Goal: Task Accomplishment & Management: Manage account settings

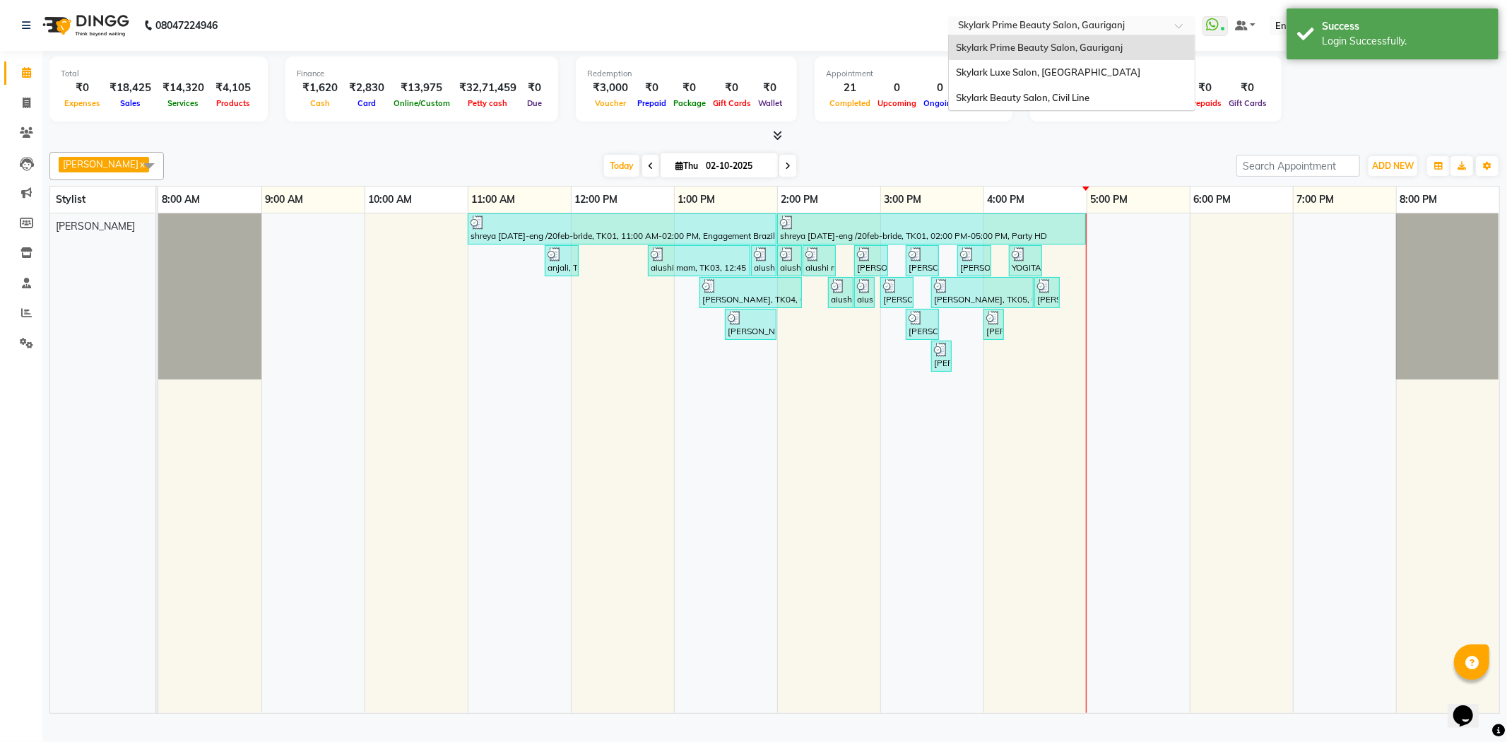
click at [1065, 25] on input "text" at bounding box center [1057, 27] width 205 height 14
click at [1056, 90] on div "Skylark Beauty Salon, Civil Line" at bounding box center [1072, 97] width 246 height 25
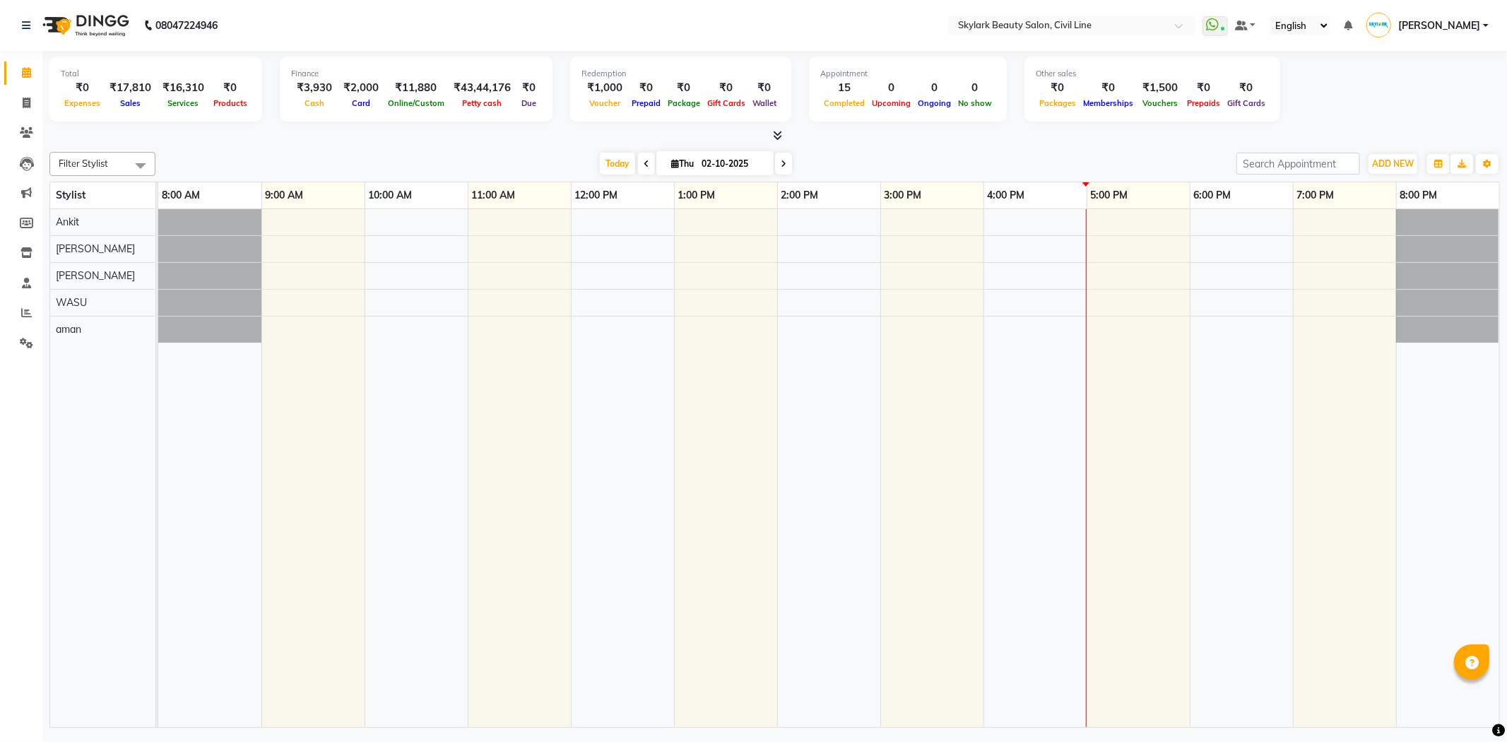
select select "en"
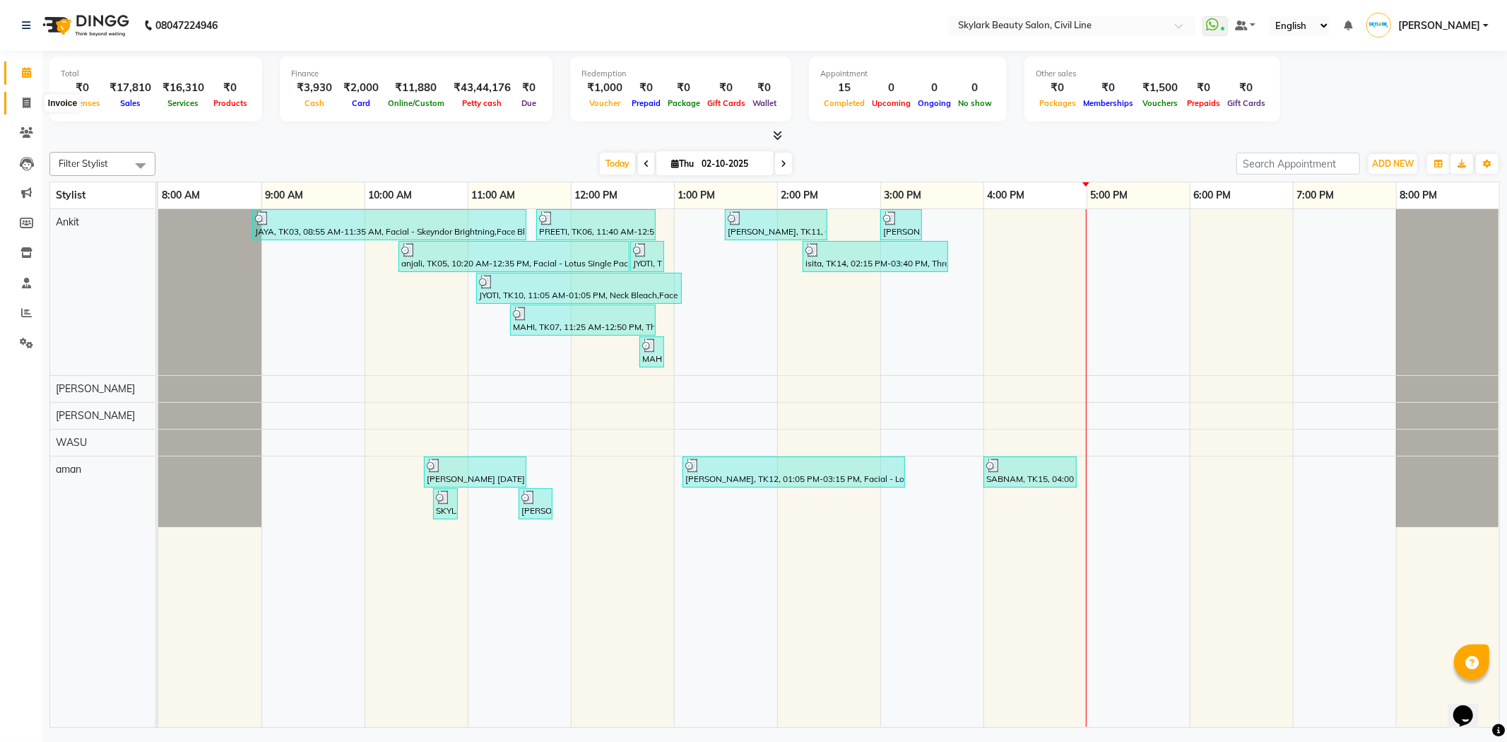
click at [27, 102] on icon at bounding box center [27, 103] width 8 height 11
select select "4588"
select select "service"
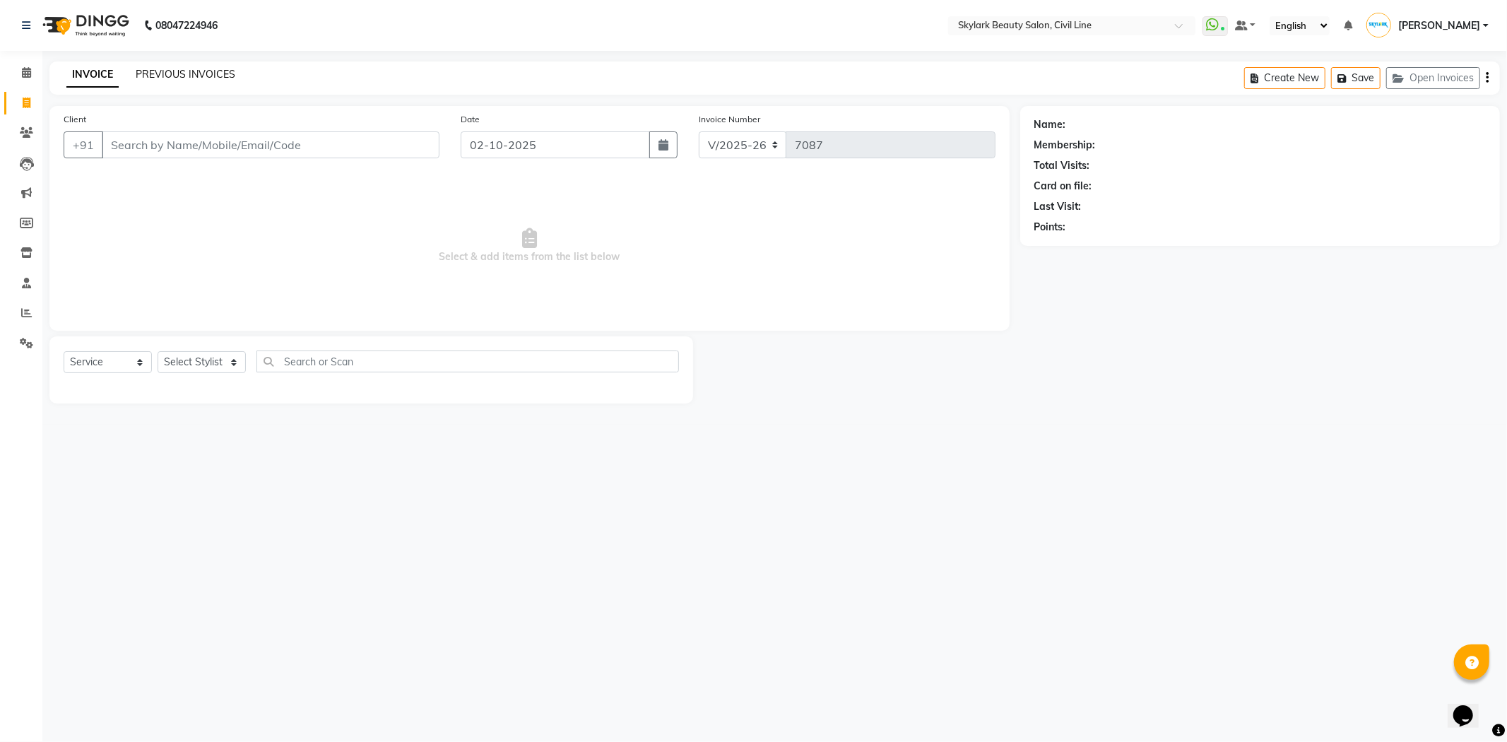
click at [156, 73] on link "PREVIOUS INVOICES" at bounding box center [186, 74] width 100 height 13
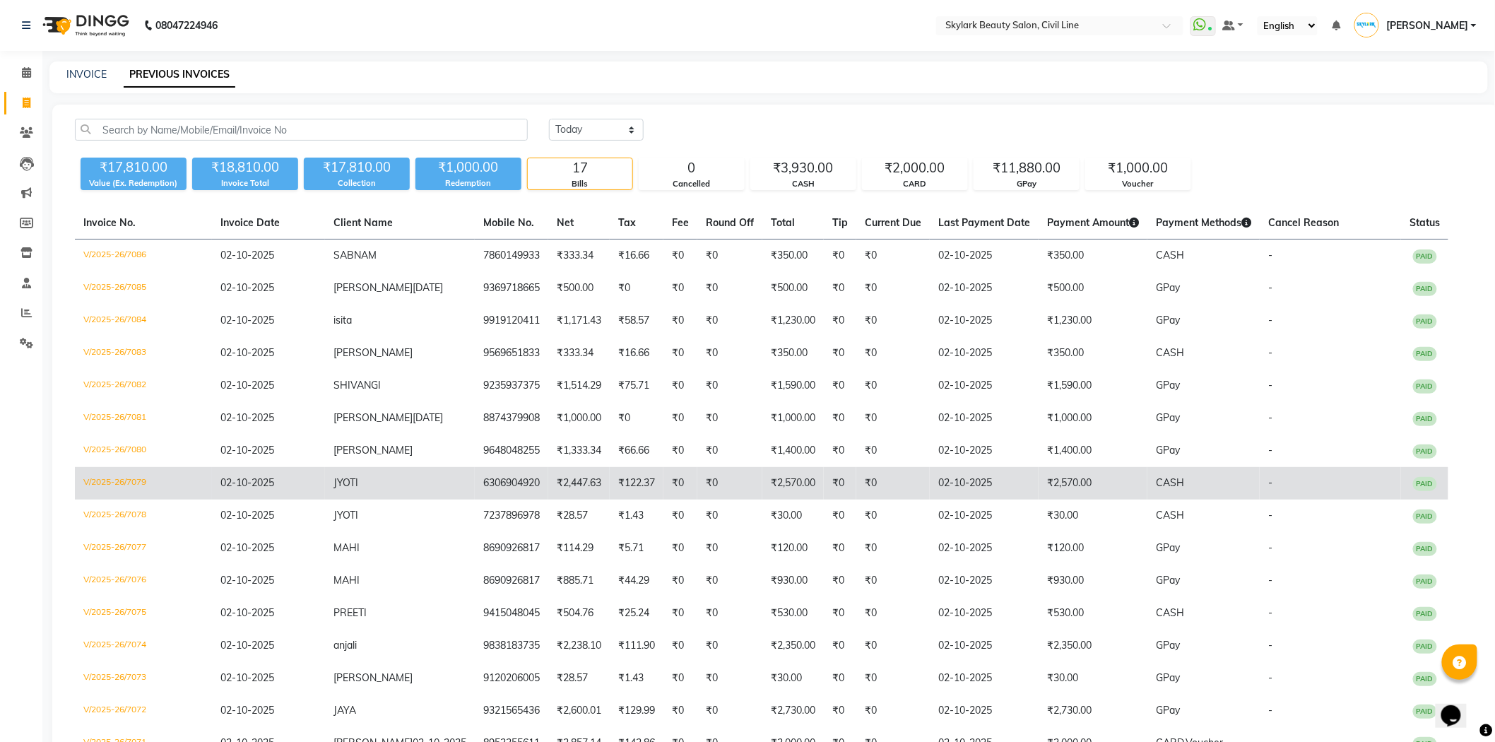
click at [630, 484] on td "₹122.37" at bounding box center [637, 483] width 54 height 33
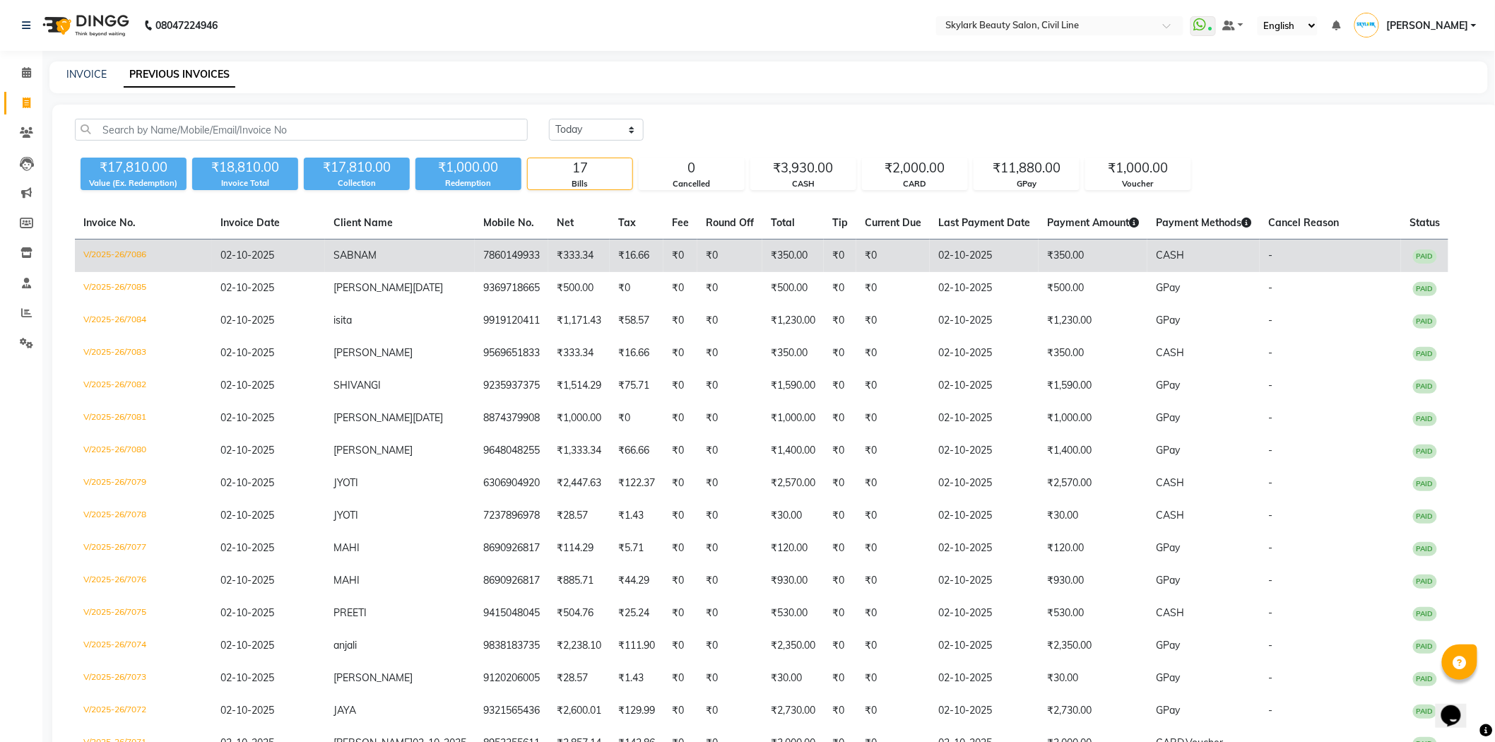
click at [1037, 252] on td "02-10-2025" at bounding box center [984, 256] width 109 height 33
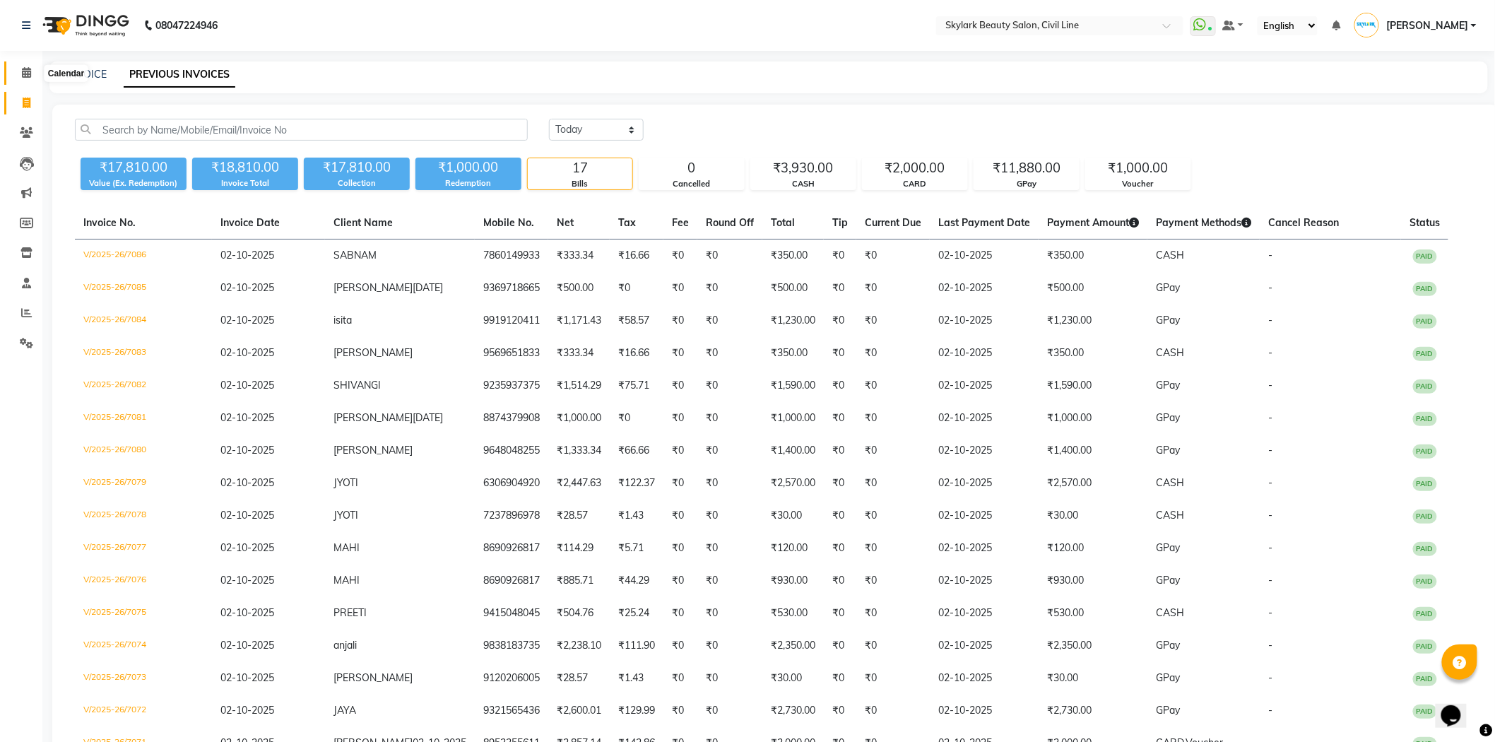
click at [25, 78] on icon at bounding box center [26, 72] width 9 height 11
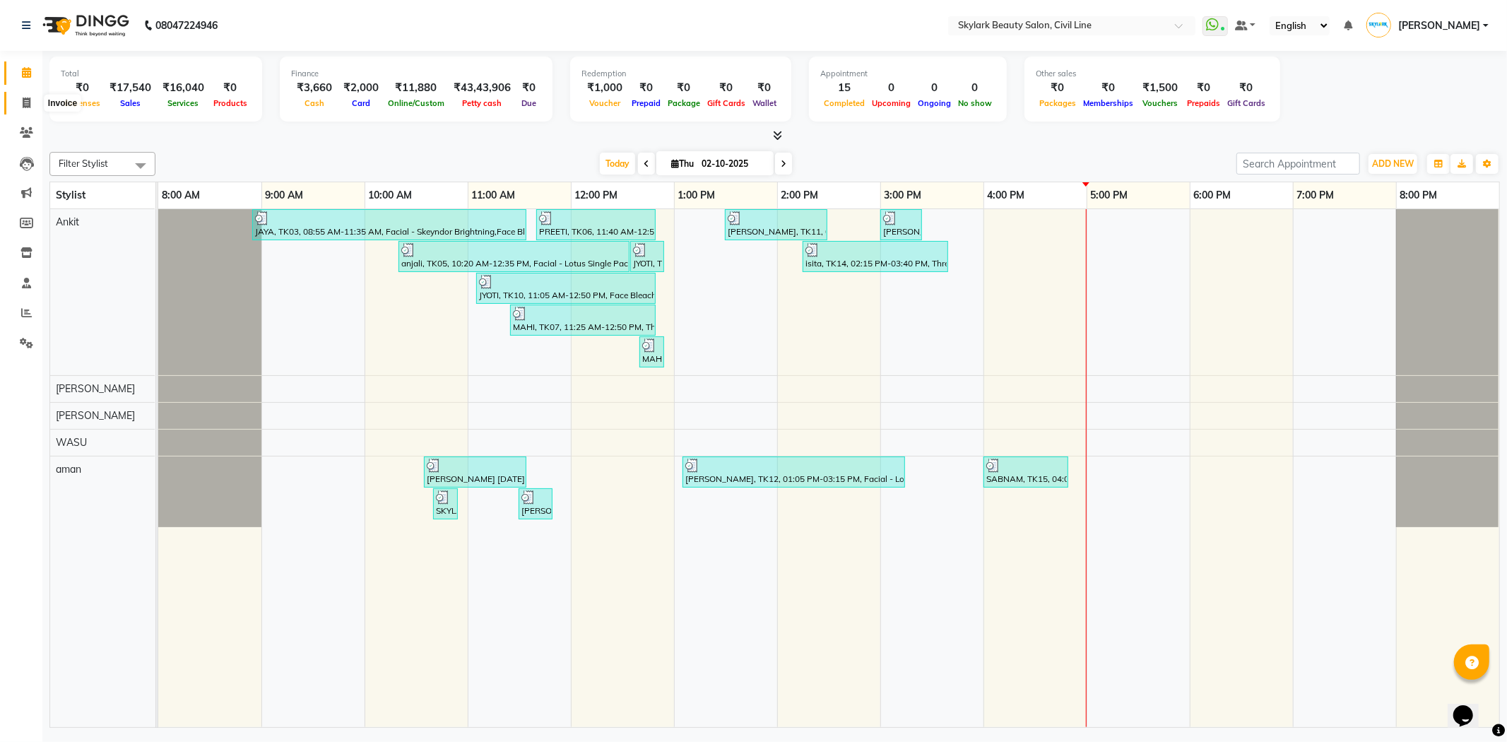
click at [23, 104] on icon at bounding box center [27, 103] width 8 height 11
select select "service"
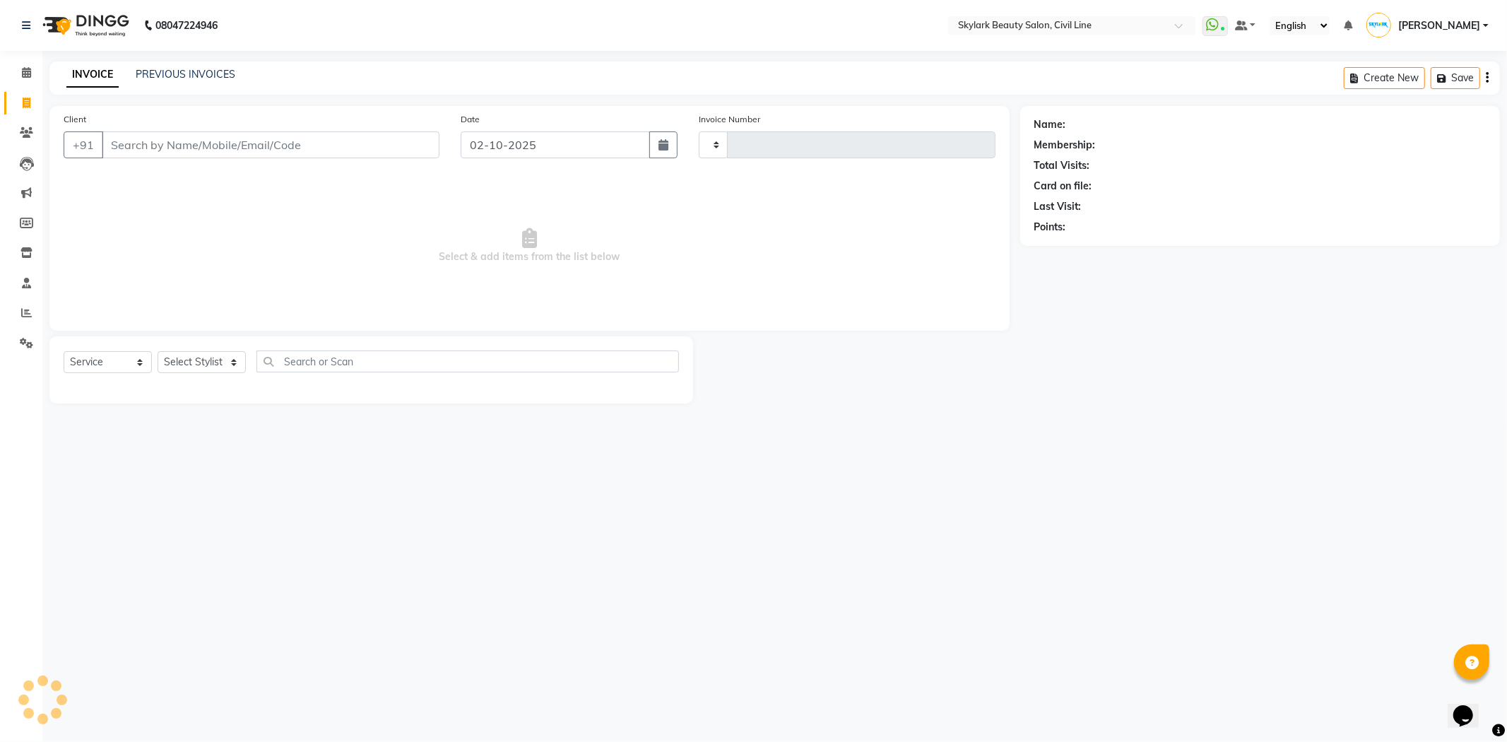
type input "7087"
select select "4588"
click at [163, 73] on link "PREVIOUS INVOICES" at bounding box center [186, 74] width 100 height 13
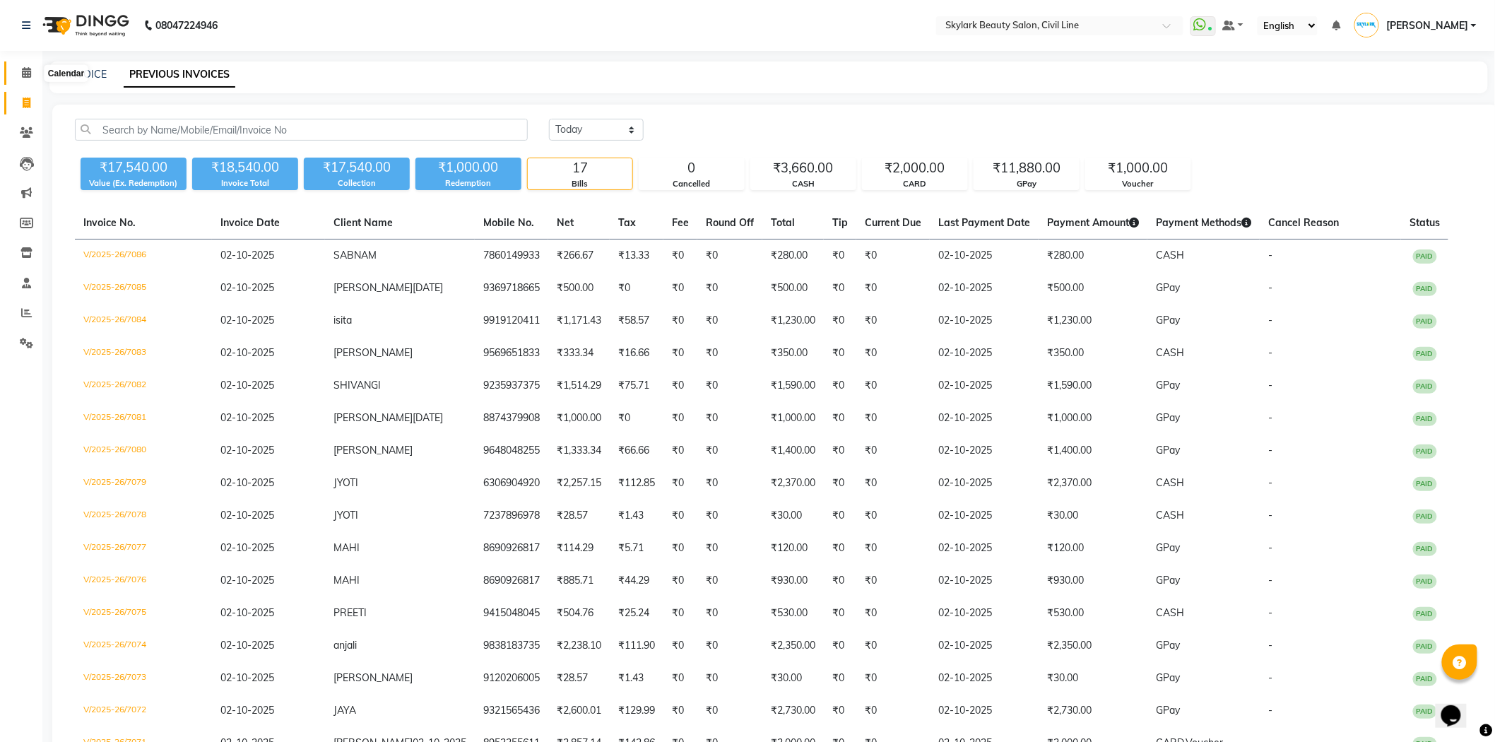
click at [29, 76] on icon at bounding box center [26, 72] width 9 height 11
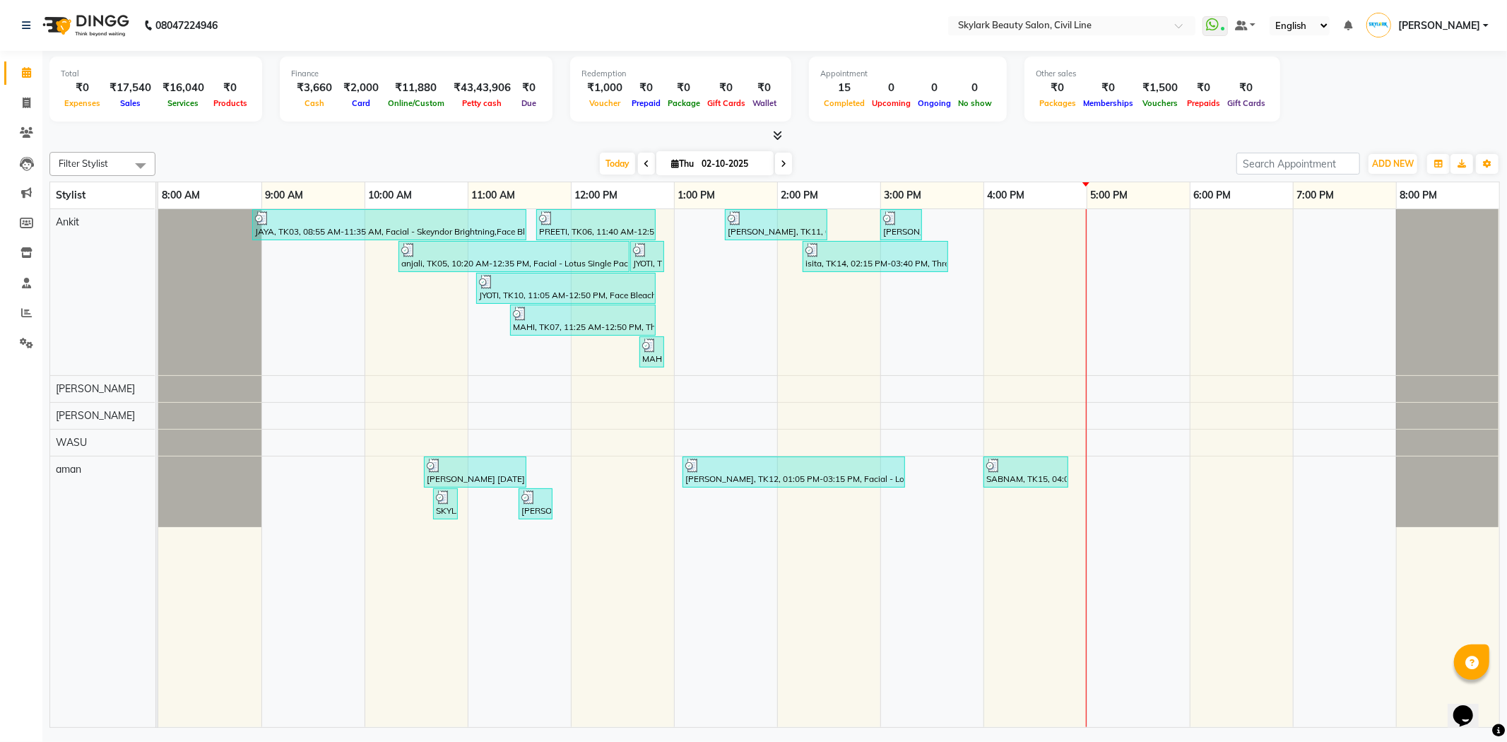
click at [1413, 29] on span "[PERSON_NAME]" at bounding box center [1439, 25] width 82 height 15
click at [1385, 97] on link "Sign out" at bounding box center [1416, 101] width 129 height 22
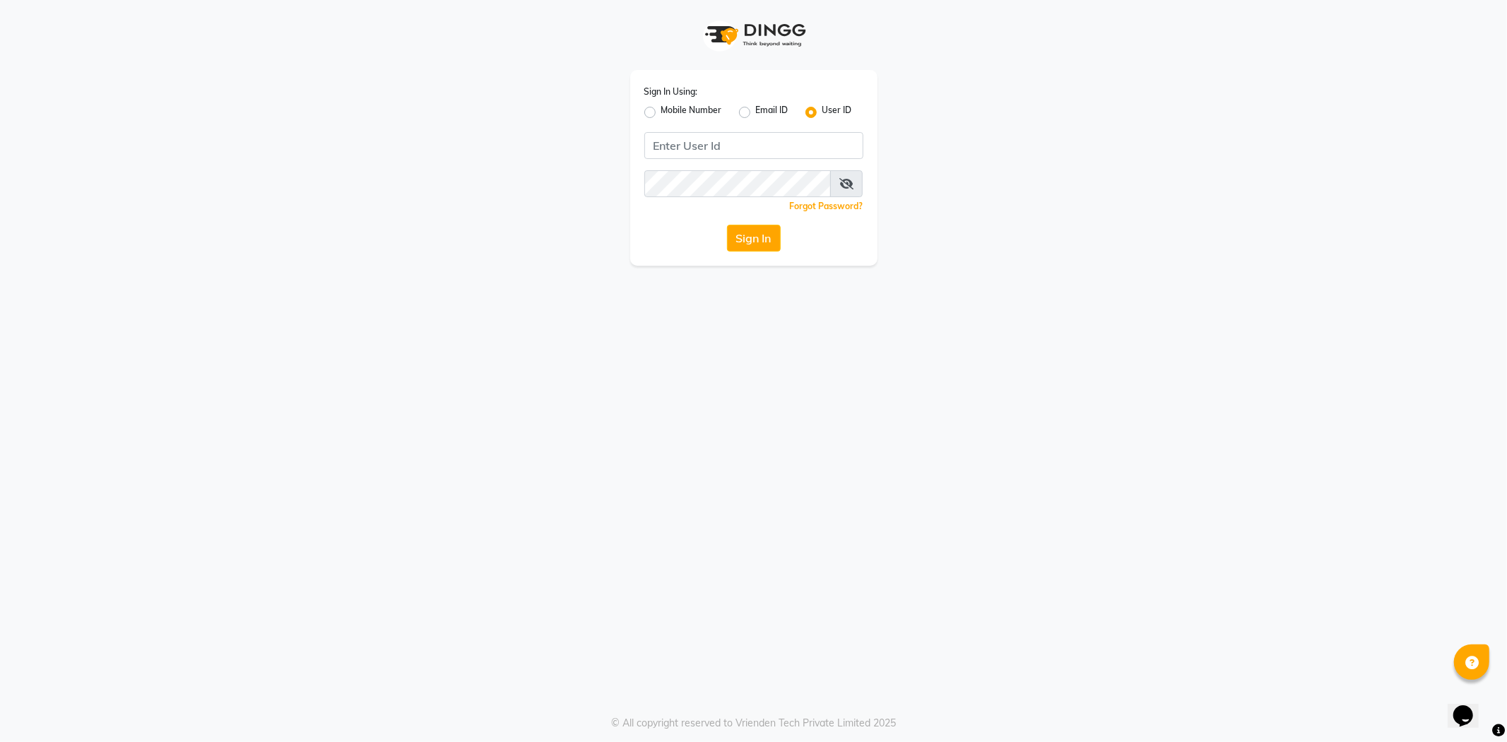
click at [661, 110] on label "Mobile Number" at bounding box center [691, 112] width 61 height 17
click at [661, 110] on input "Mobile Number" at bounding box center [665, 108] width 9 height 9
radio input "true"
radio input "false"
click at [732, 143] on input "Username" at bounding box center [778, 145] width 172 height 27
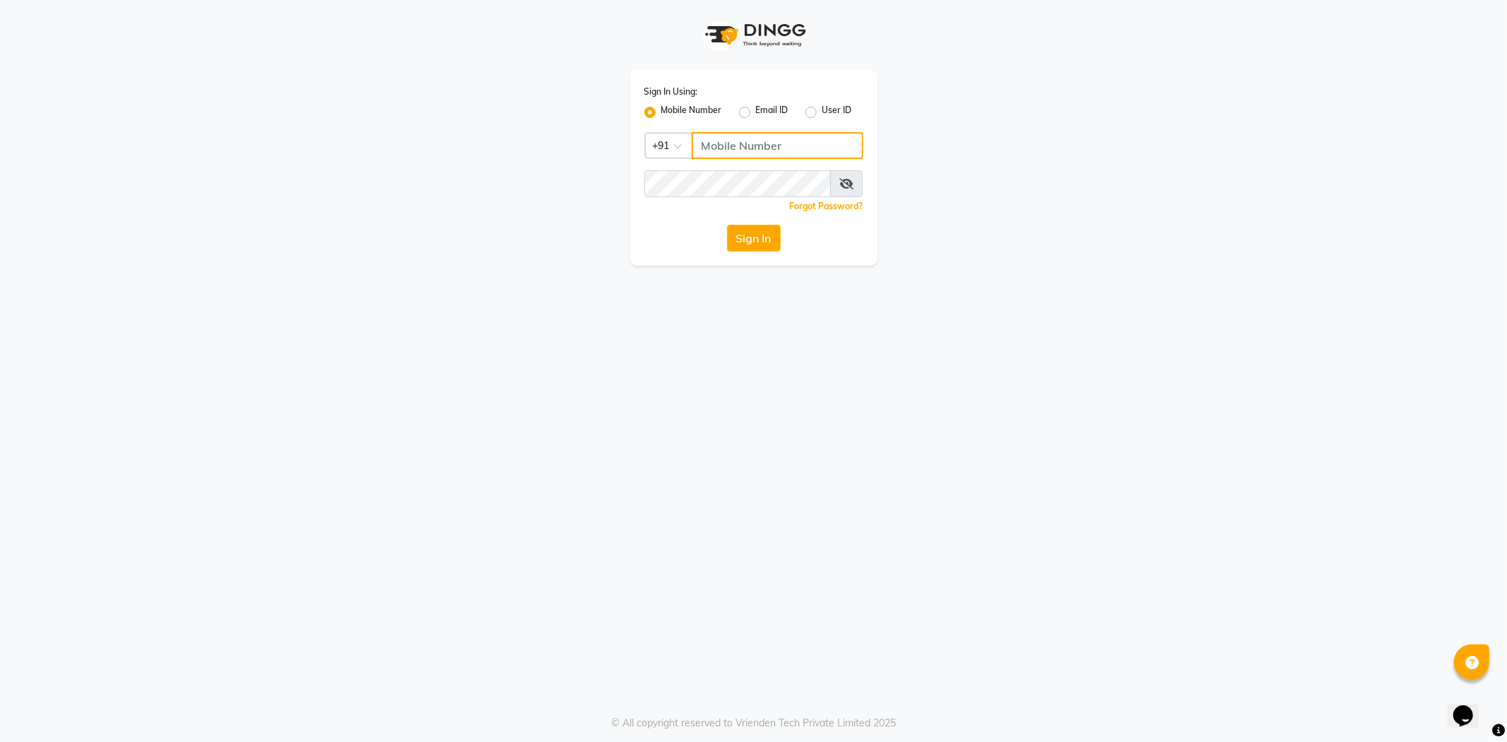
drag, startPoint x: 749, startPoint y: 142, endPoint x: 780, endPoint y: 50, distance: 97.0
click at [757, 85] on div "Sign In Using: Mobile Number Email ID User ID Country Code × +91 Remember me Fo…" at bounding box center [753, 168] width 247 height 196
type input "8400013886"
click at [760, 231] on button "Sign In" at bounding box center [754, 238] width 54 height 27
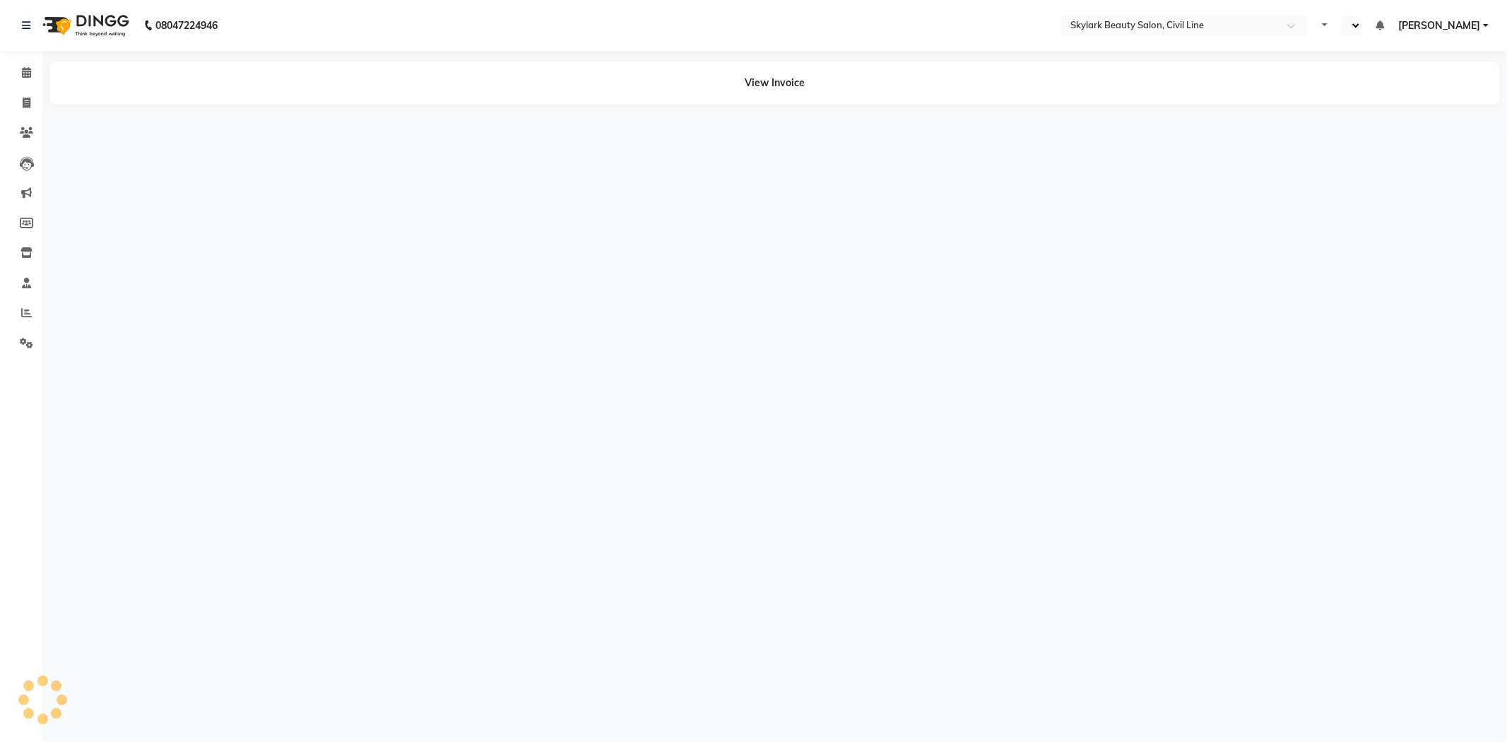
select select "en"
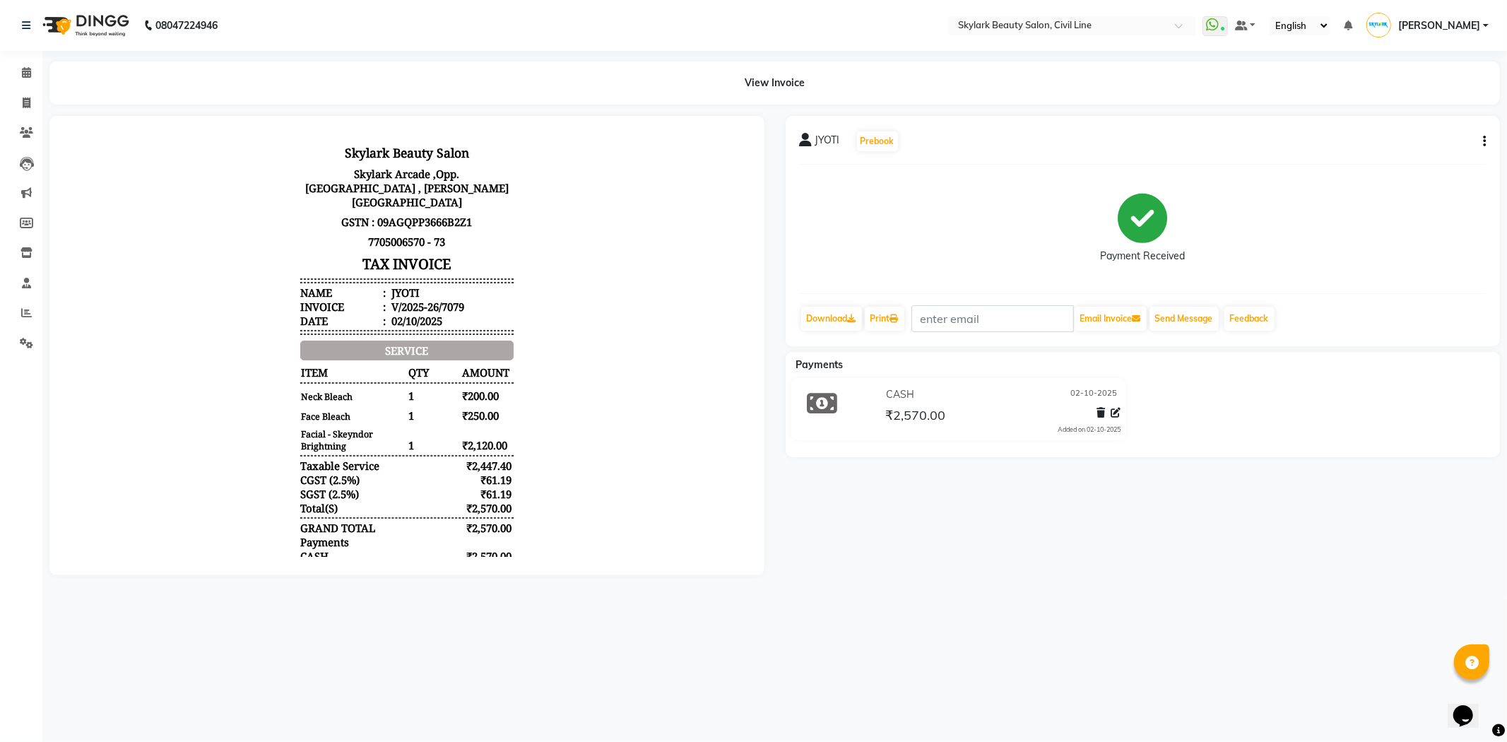
click at [1483, 141] on icon "button" at bounding box center [1484, 141] width 3 height 1
click at [1437, 146] on div "Edit Invoice" at bounding box center [1414, 150] width 97 height 18
select select "service"
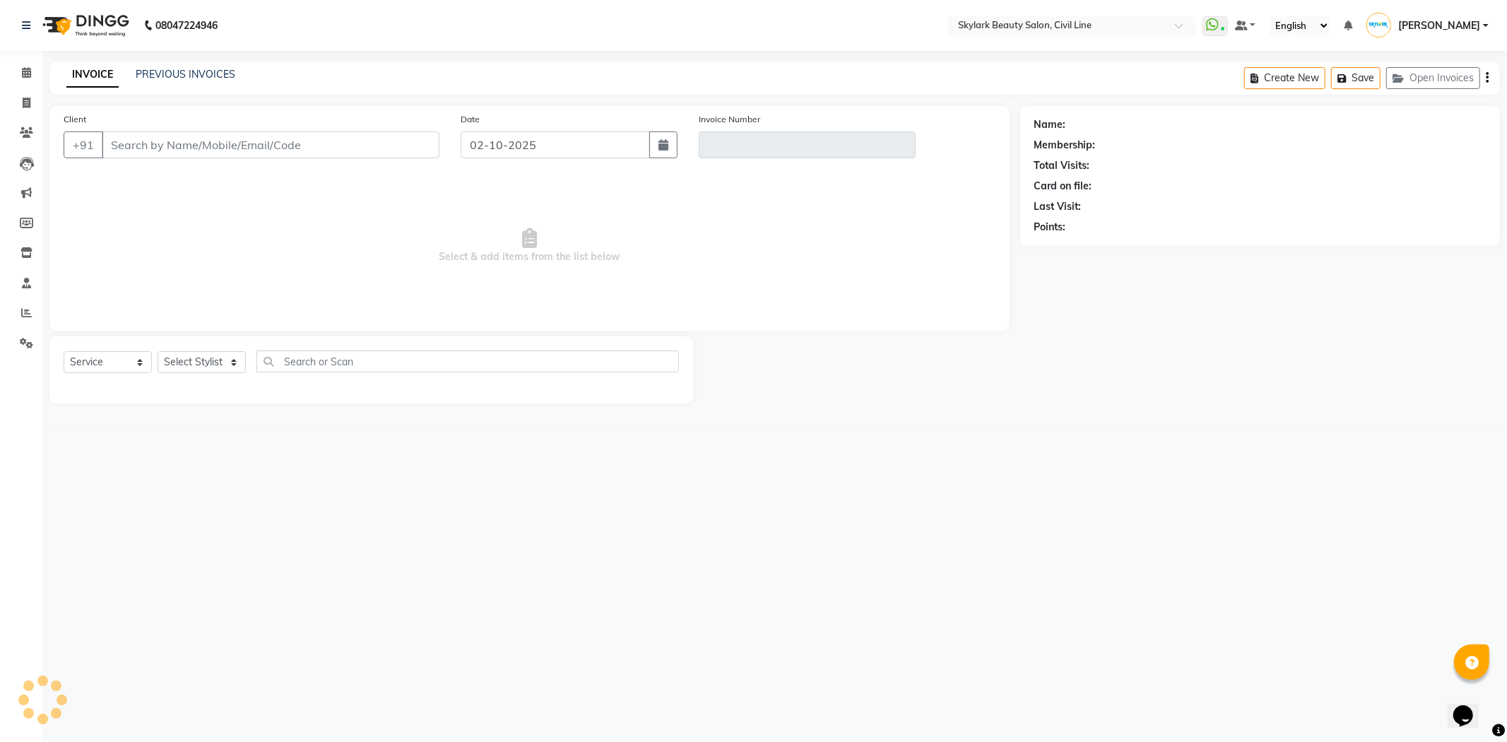
type input "6306904920"
type input "V/2025-26/7079"
select select "select"
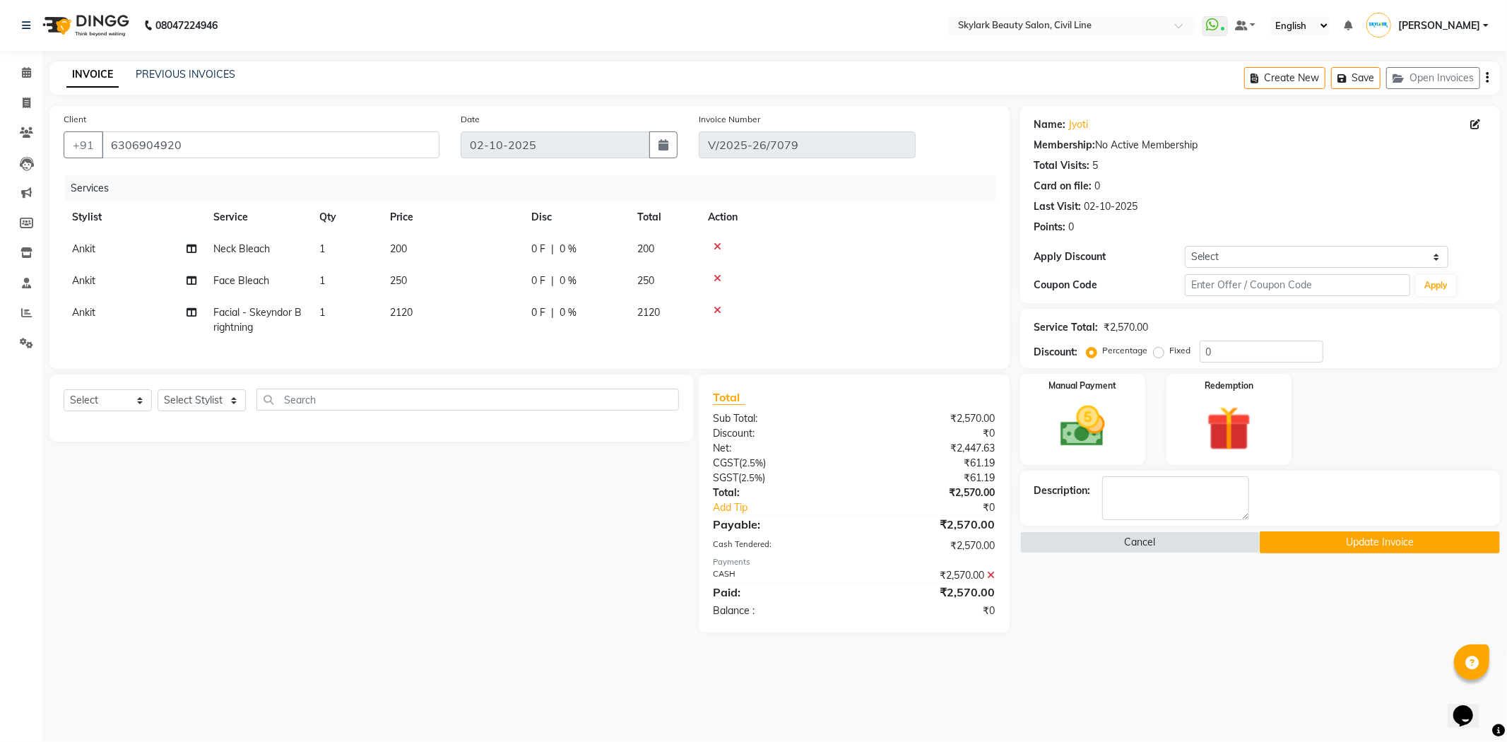
click at [717, 246] on icon at bounding box center [718, 247] width 8 height 10
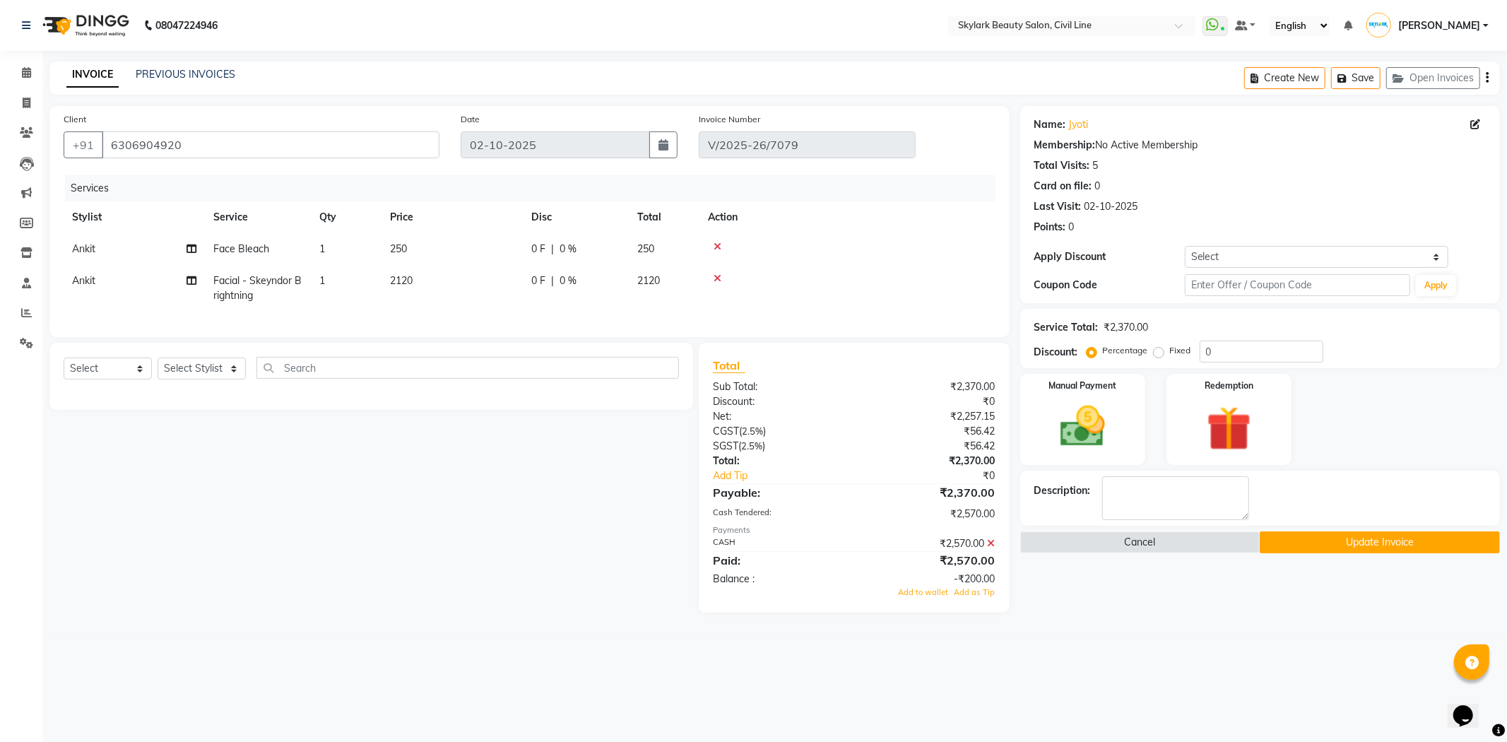
click at [991, 548] on icon at bounding box center [992, 543] width 8 height 10
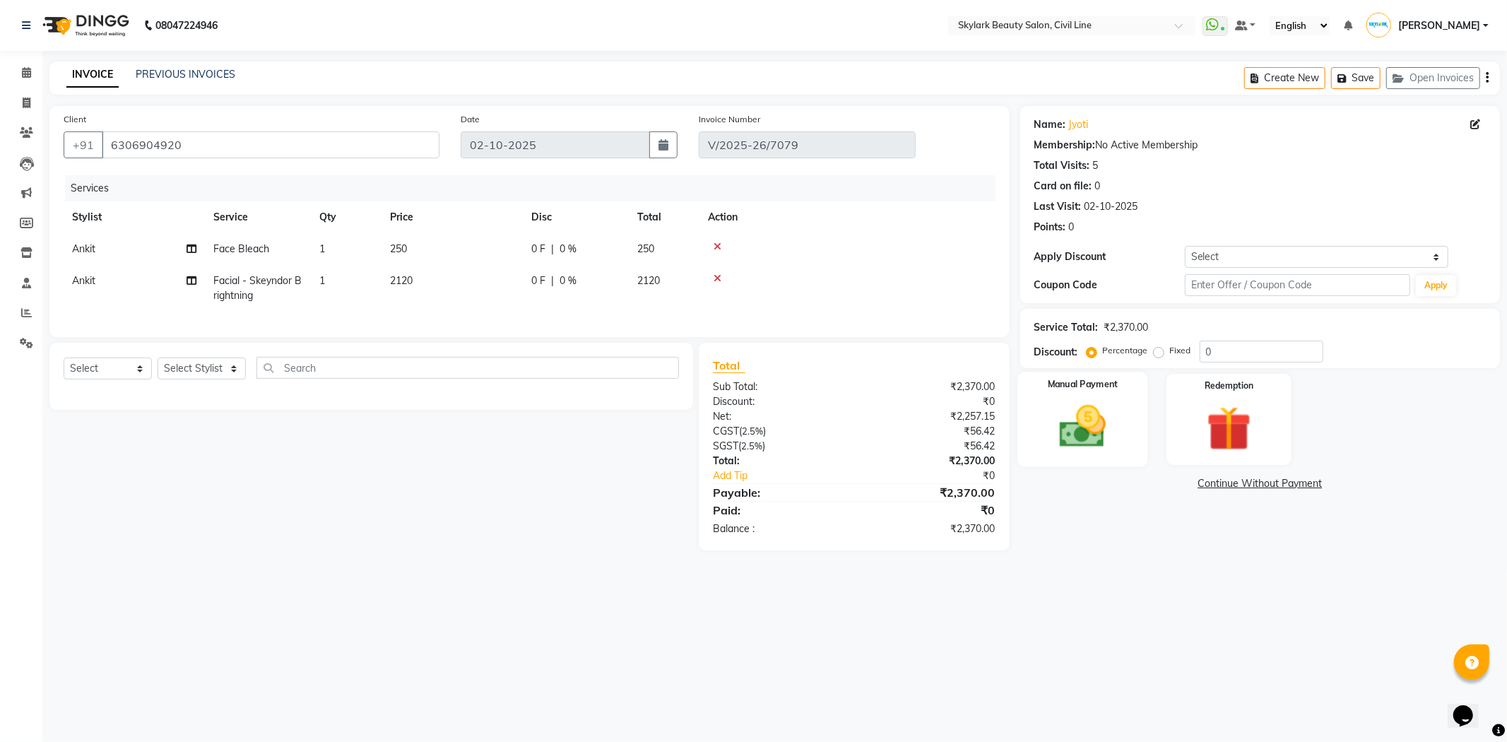
click at [1056, 447] on img at bounding box center [1083, 427] width 76 height 54
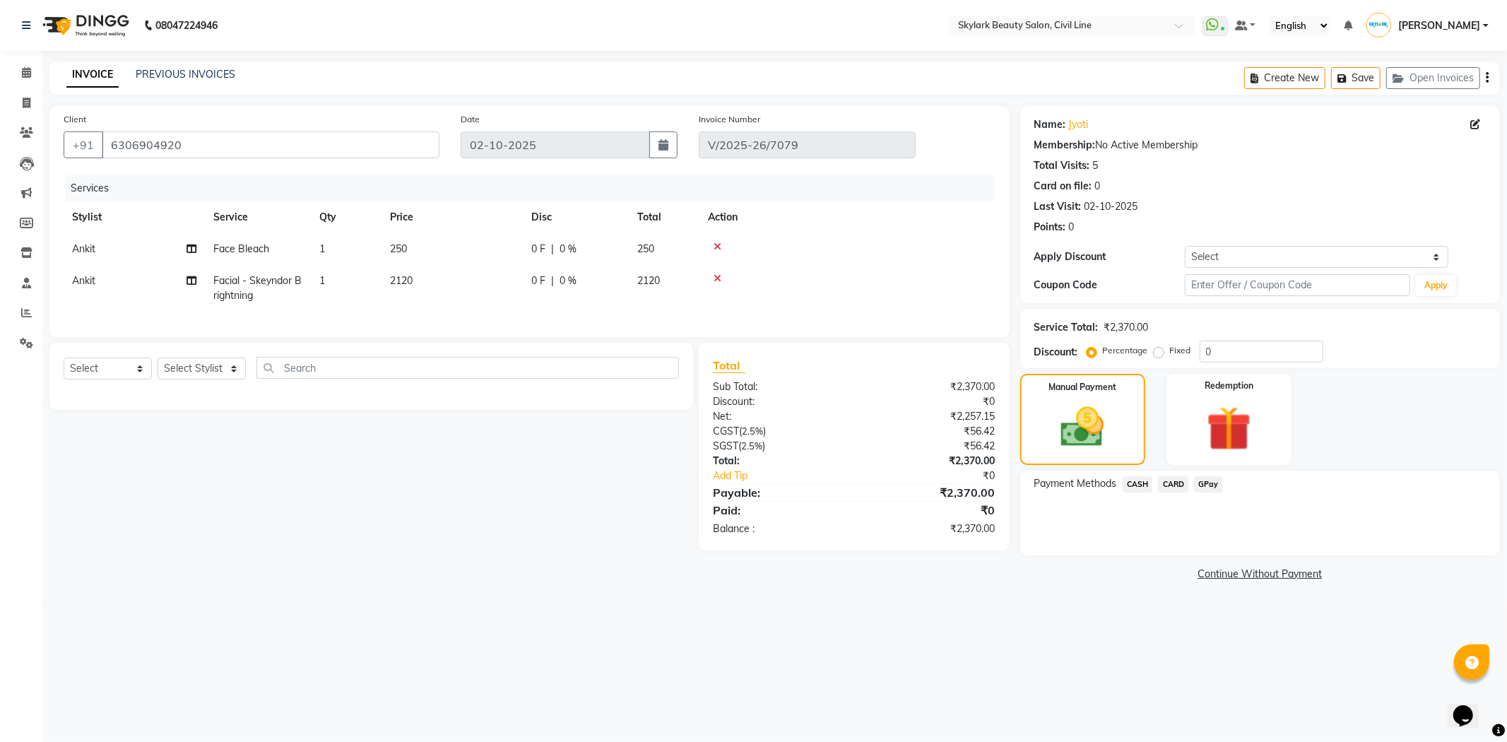
click at [1132, 483] on span "CASH" at bounding box center [1138, 484] width 30 height 16
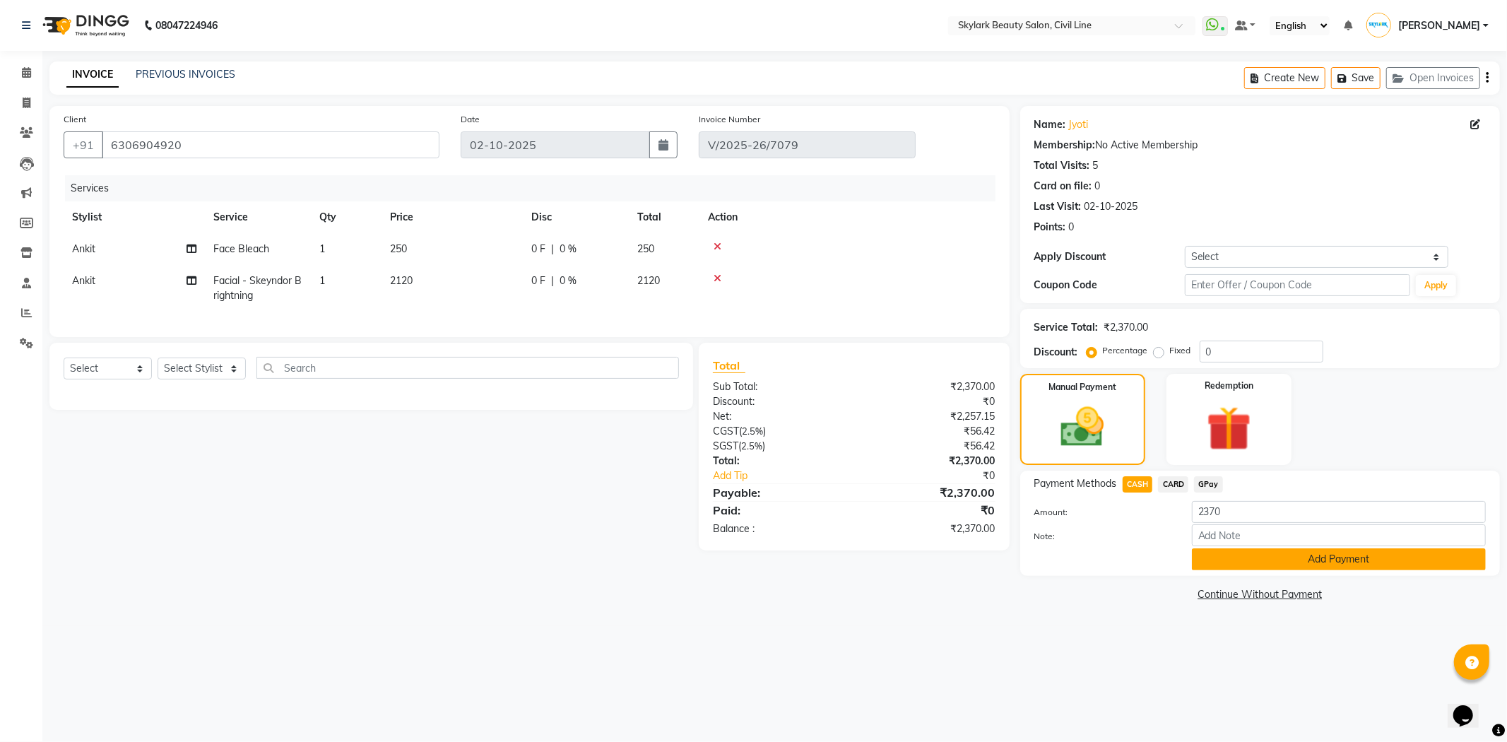
click at [1255, 557] on button "Add Payment" at bounding box center [1339, 559] width 294 height 22
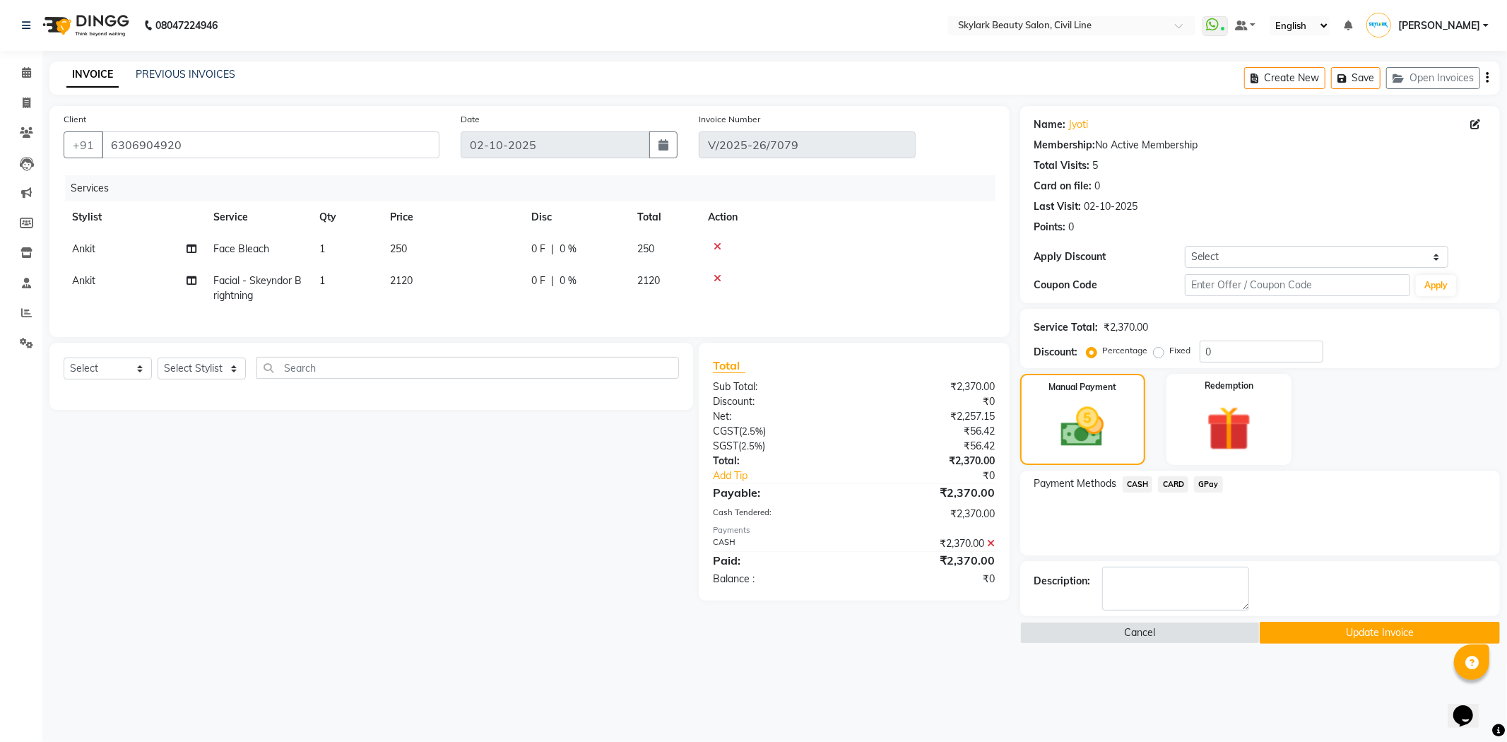
click at [1307, 627] on button "Update Invoice" at bounding box center [1380, 633] width 240 height 22
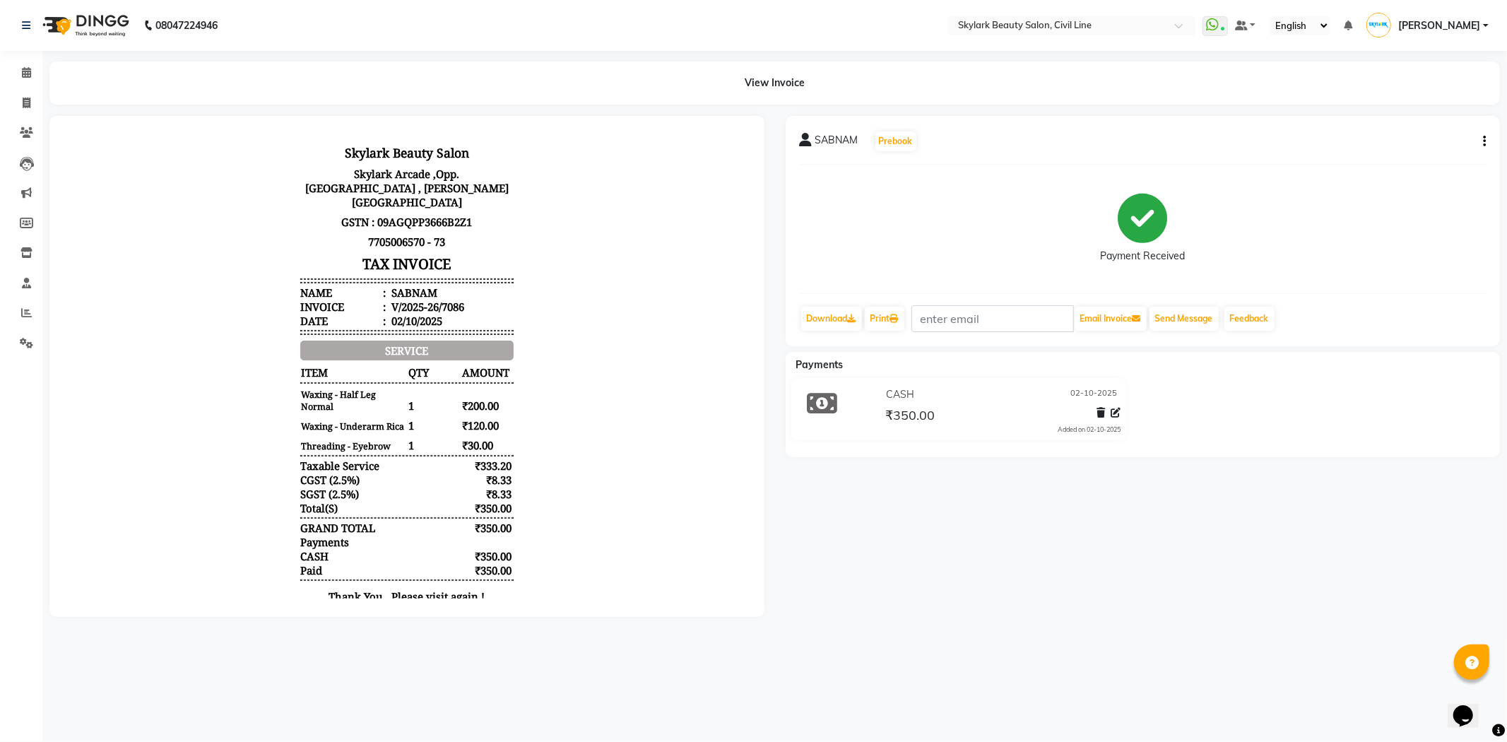
click at [1481, 137] on button "button" at bounding box center [1482, 141] width 8 height 15
click at [1405, 154] on div "Edit Invoice" at bounding box center [1414, 150] width 97 height 18
select select "service"
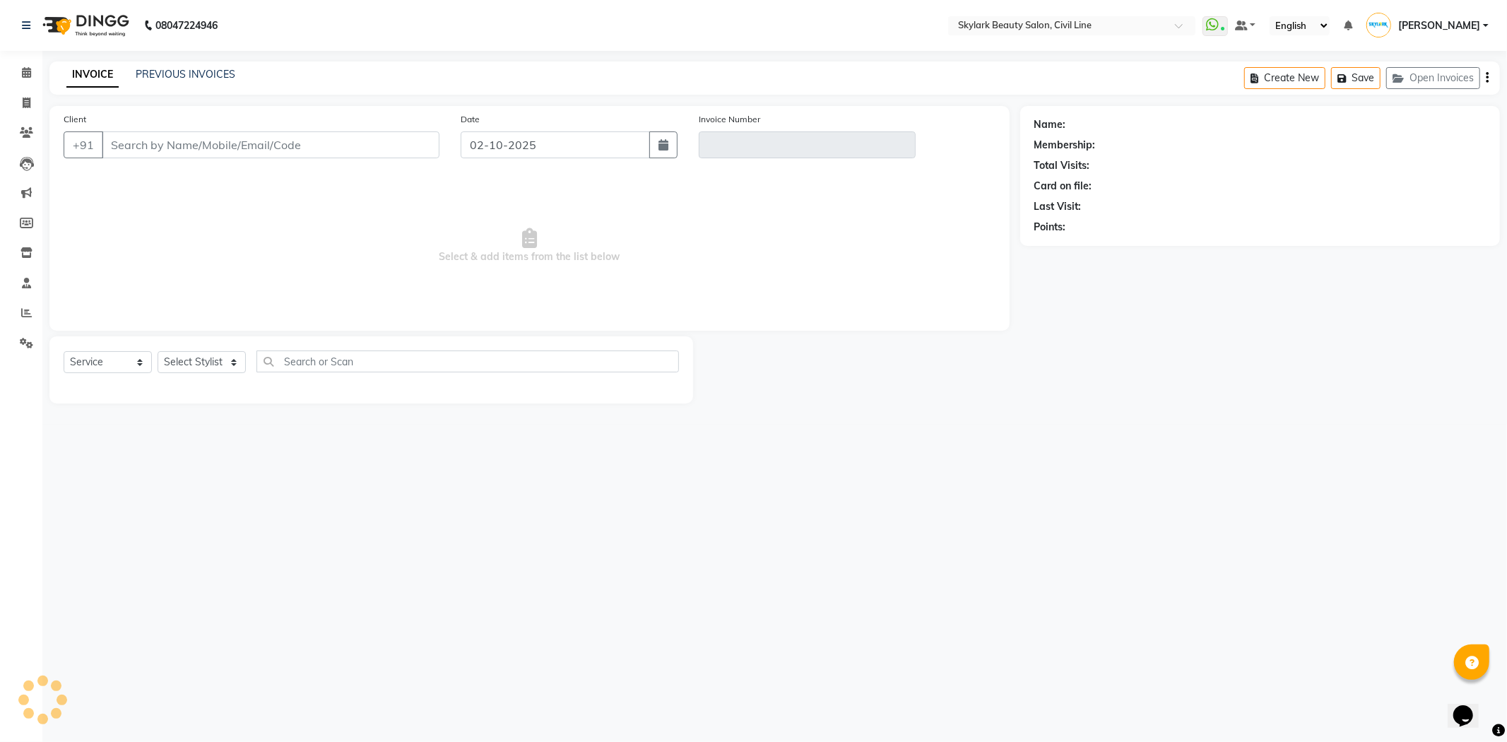
type input "7860149933"
type input "V/2025-26/7086"
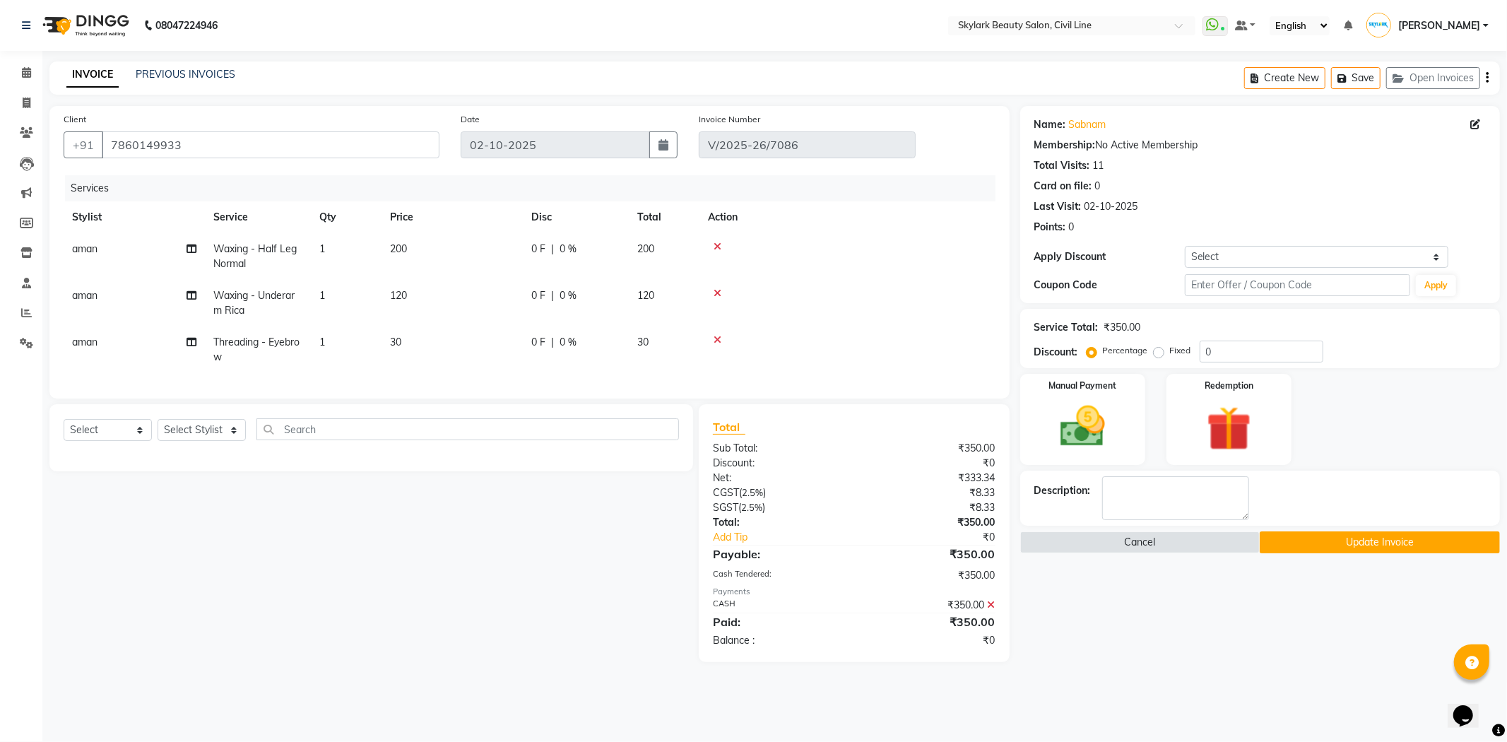
click at [719, 290] on icon at bounding box center [718, 293] width 8 height 10
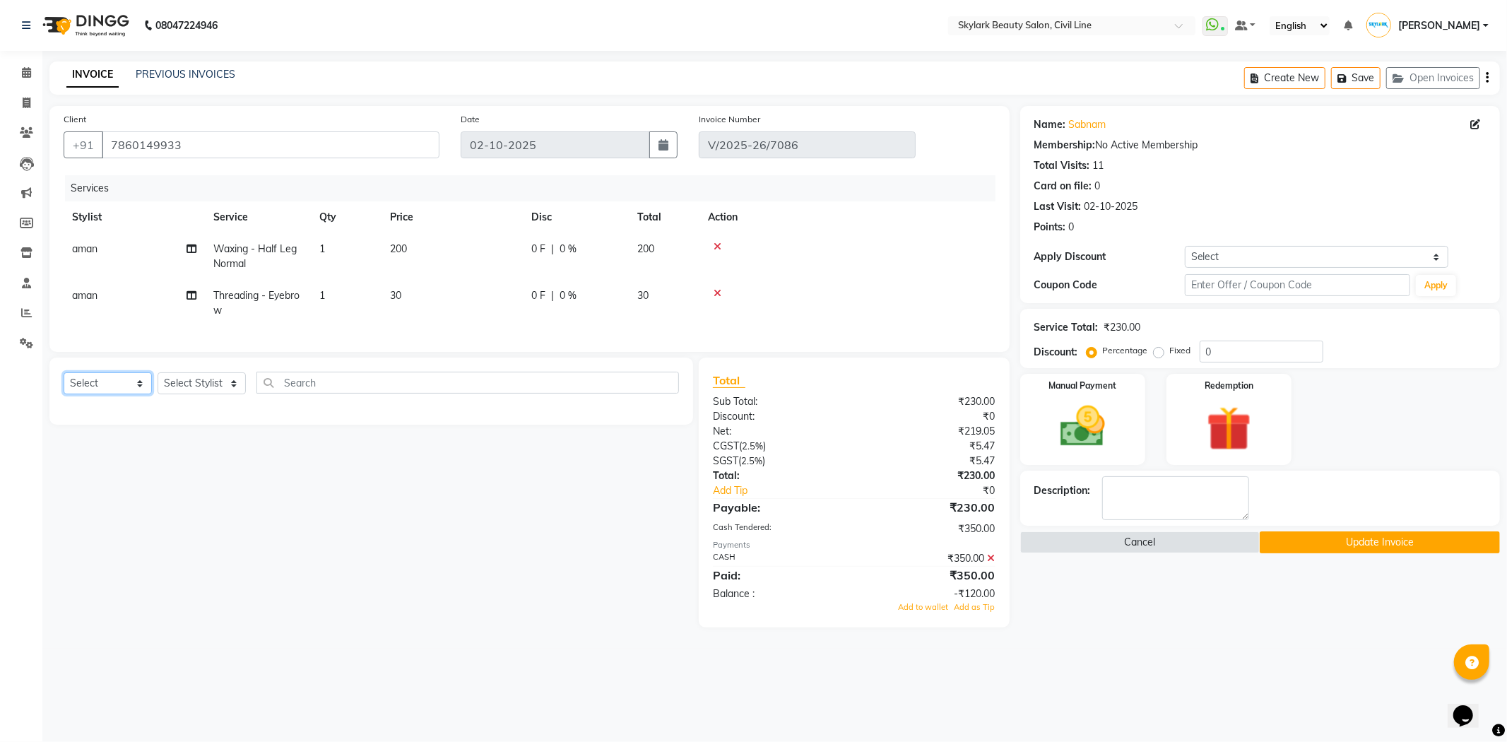
click at [103, 394] on select "Select Service Product Membership Package Voucher Prepaid Gift Card" at bounding box center [108, 383] width 88 height 22
select select "service"
click at [64, 384] on select "Select Service Product Membership Package Voucher Prepaid Gift Card" at bounding box center [108, 383] width 88 height 22
click at [171, 394] on select "Select Stylist [PERSON_NAME] [PERSON_NAME] [PERSON_NAME] WASU" at bounding box center [202, 383] width 88 height 22
select select "85071"
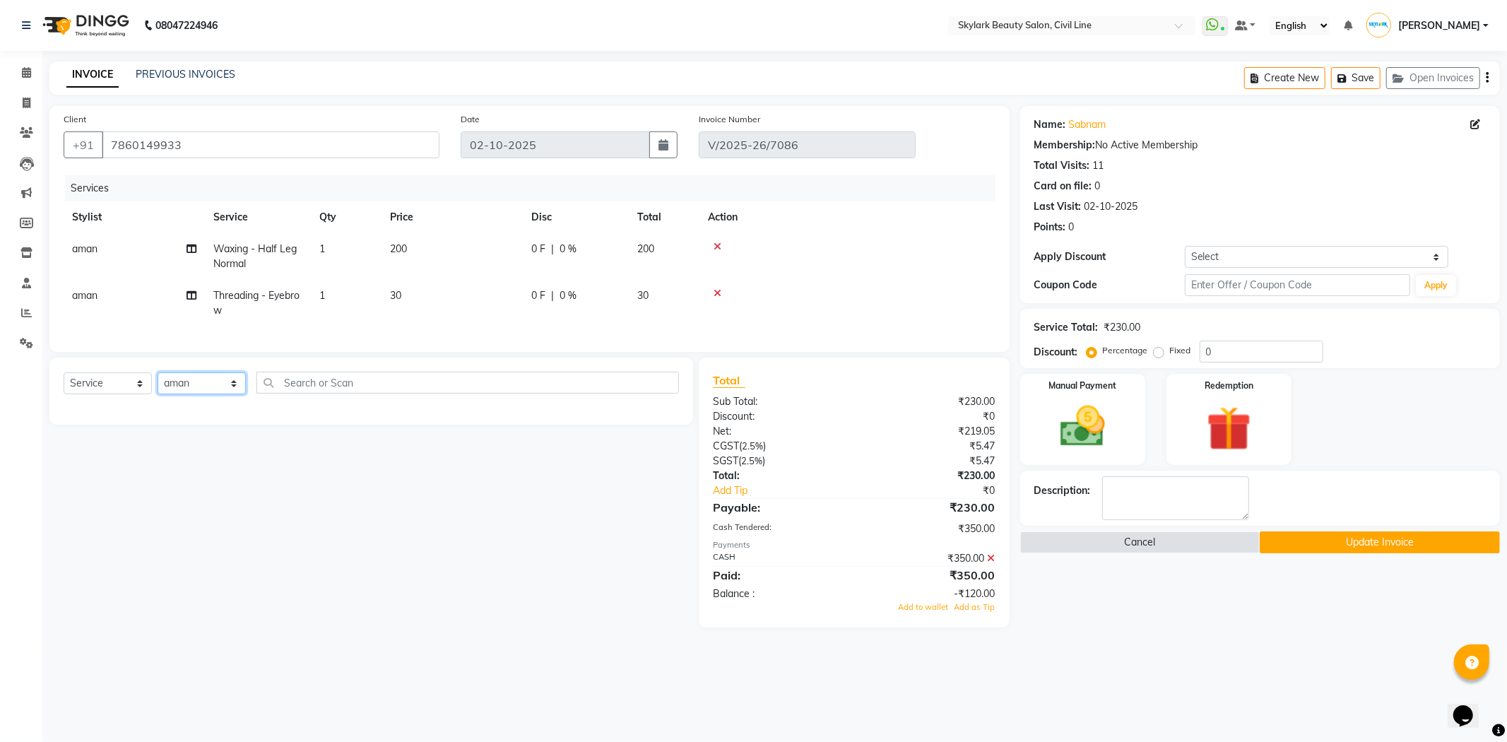
click at [158, 384] on select "Select Stylist [PERSON_NAME] [PERSON_NAME] [PERSON_NAME] WASU" at bounding box center [202, 383] width 88 height 22
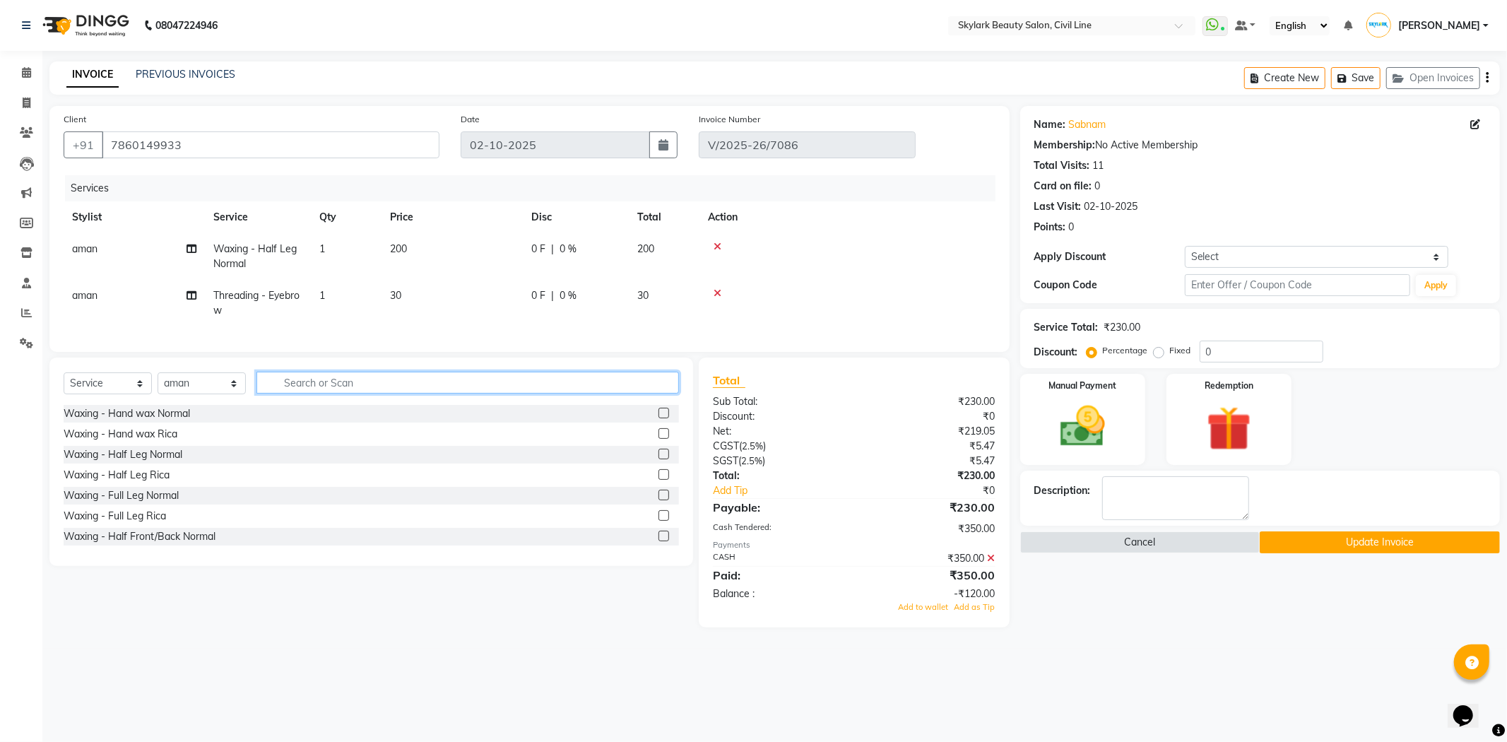
click at [292, 394] on input "text" at bounding box center [467, 383] width 423 height 22
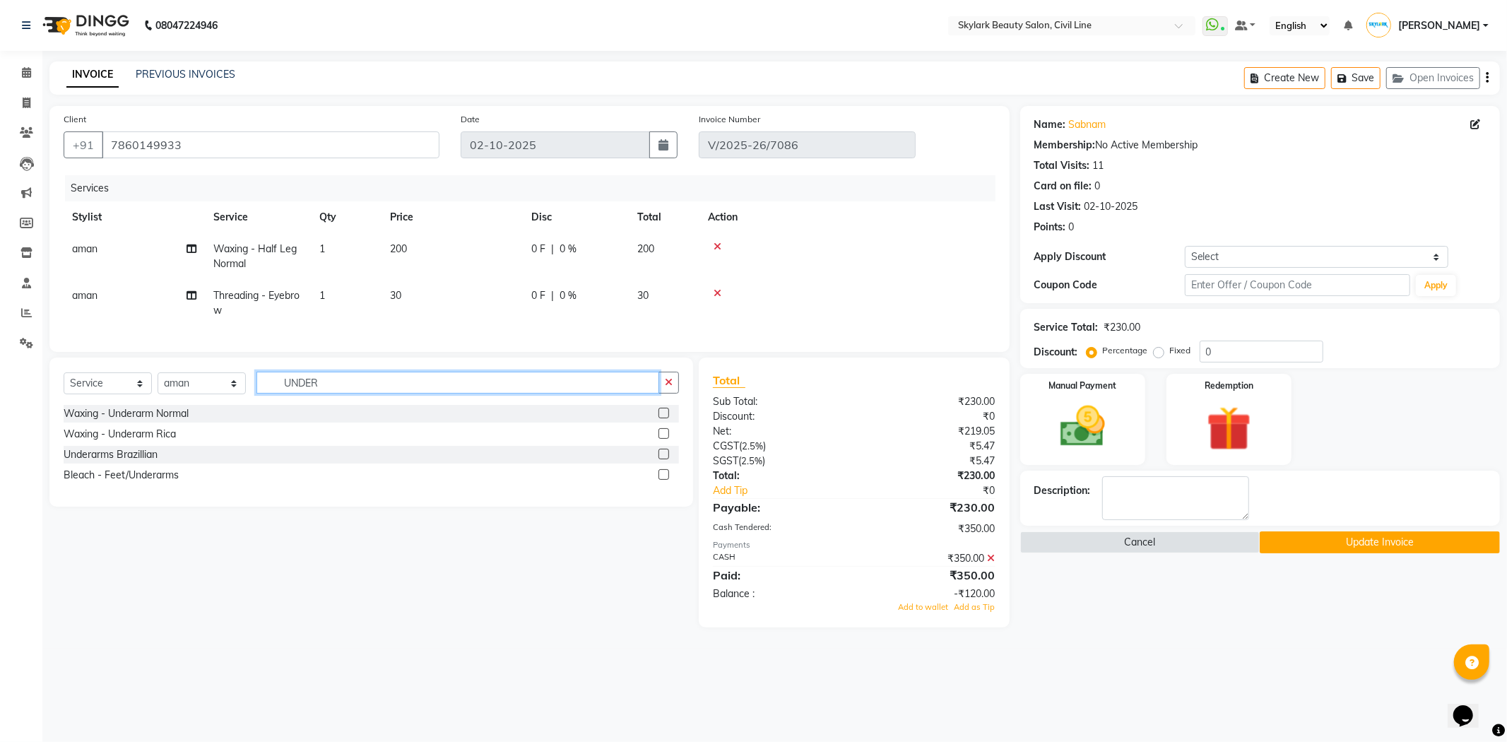
type input "UNDER"
click at [666, 418] on label at bounding box center [664, 413] width 11 height 11
click at [666, 418] on input "checkbox" at bounding box center [663, 413] width 9 height 9
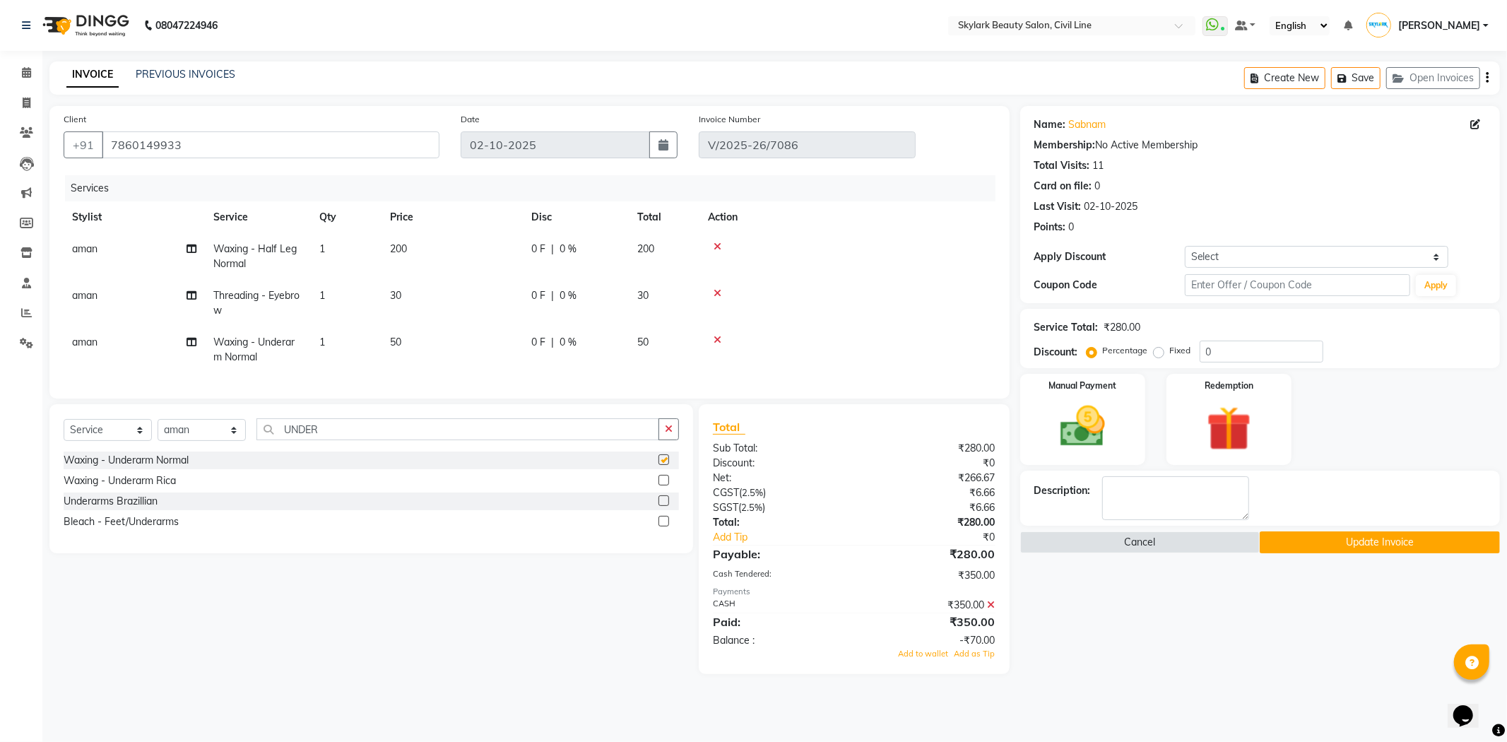
checkbox input "false"
click at [991, 610] on icon at bounding box center [992, 605] width 8 height 10
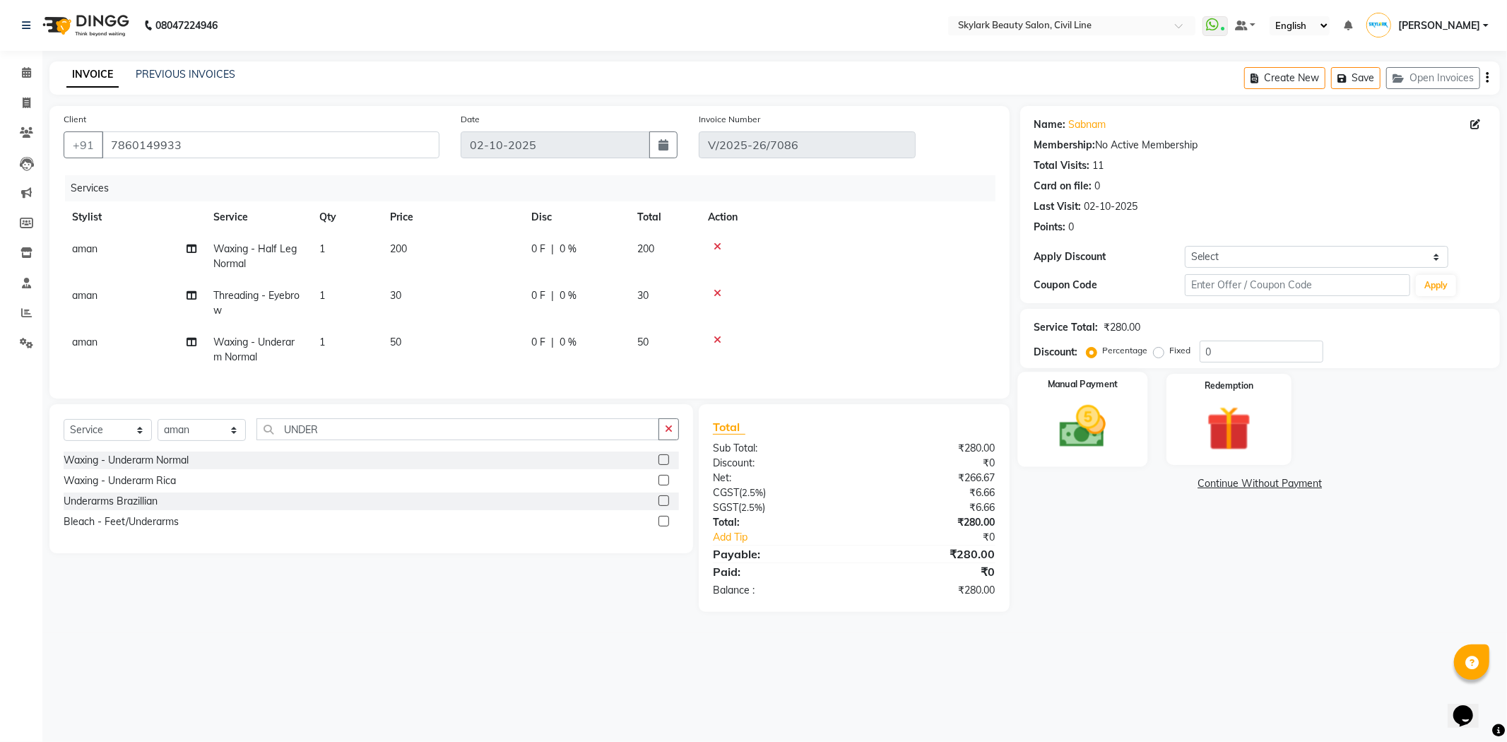
click at [1061, 434] on img at bounding box center [1083, 427] width 76 height 54
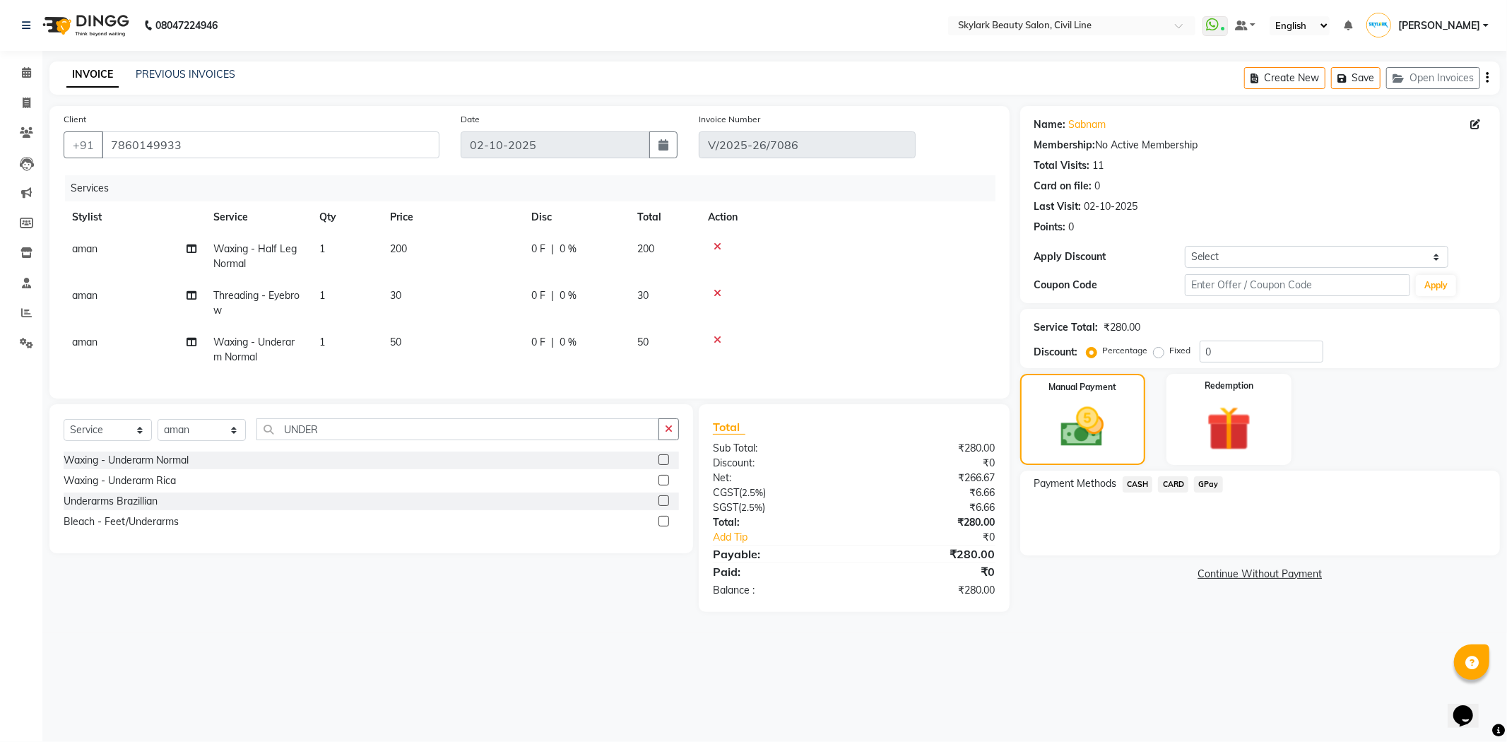
click at [1132, 483] on span "CASH" at bounding box center [1138, 484] width 30 height 16
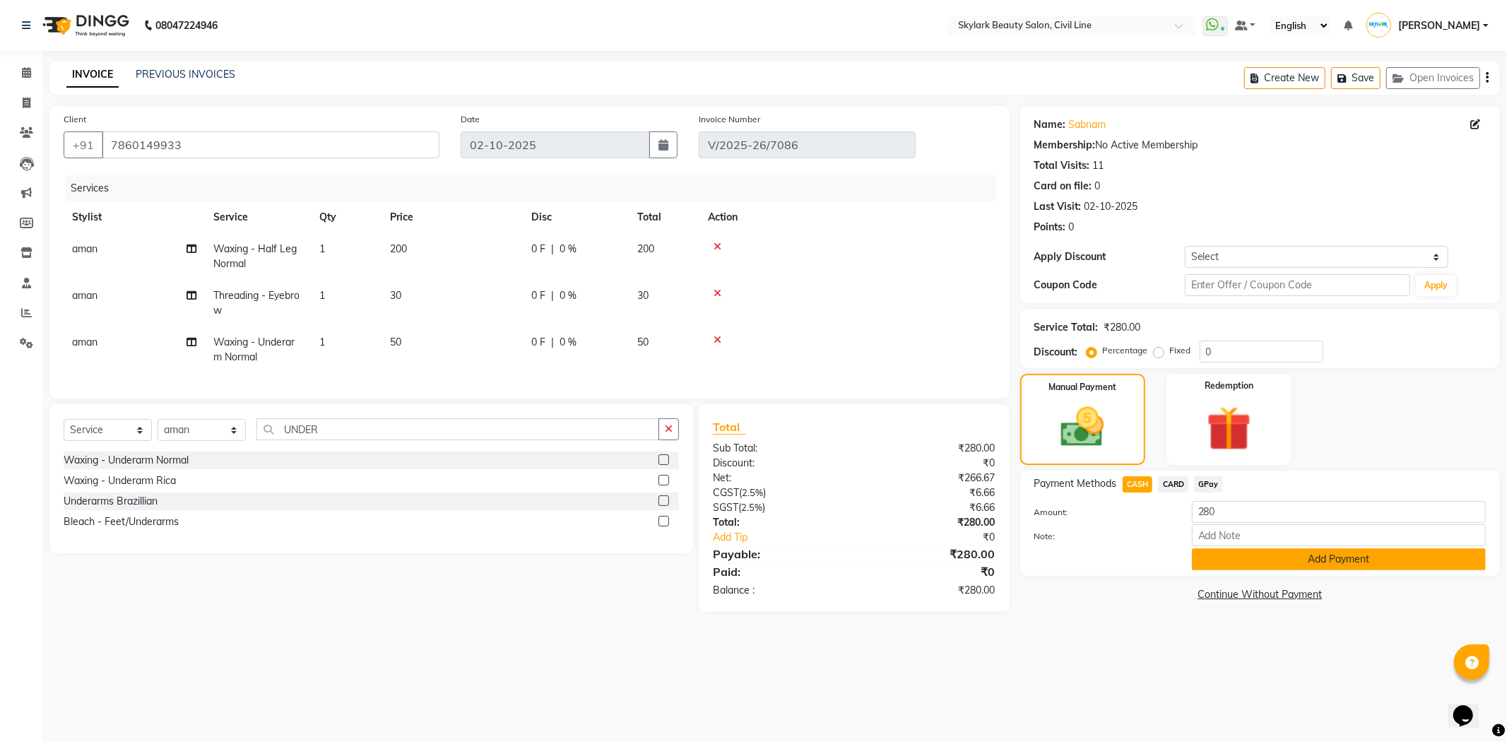
click at [1238, 552] on button "Add Payment" at bounding box center [1339, 559] width 294 height 22
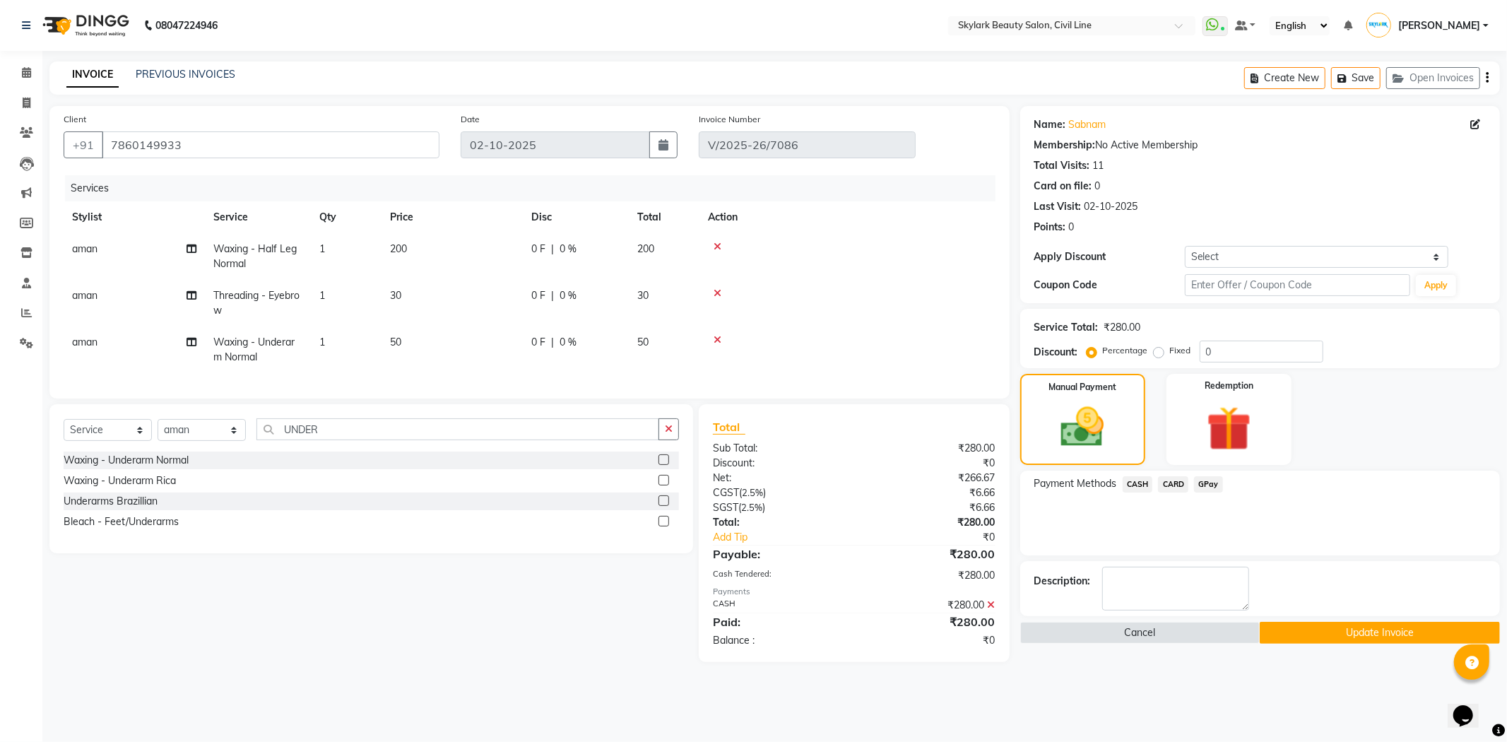
click at [1292, 630] on button "Update Invoice" at bounding box center [1380, 633] width 240 height 22
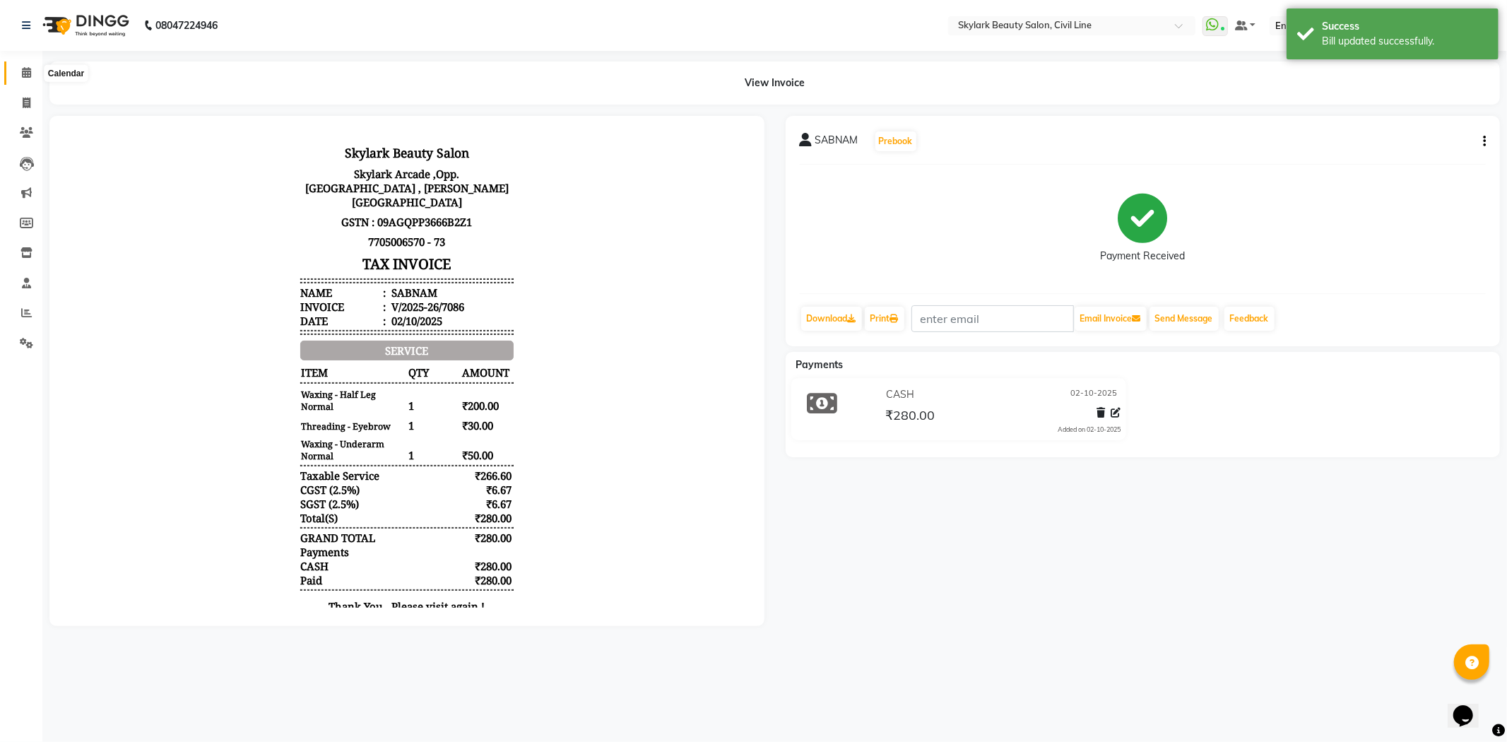
click at [24, 72] on icon at bounding box center [26, 72] width 9 height 11
